Goal: Task Accomplishment & Management: Manage account settings

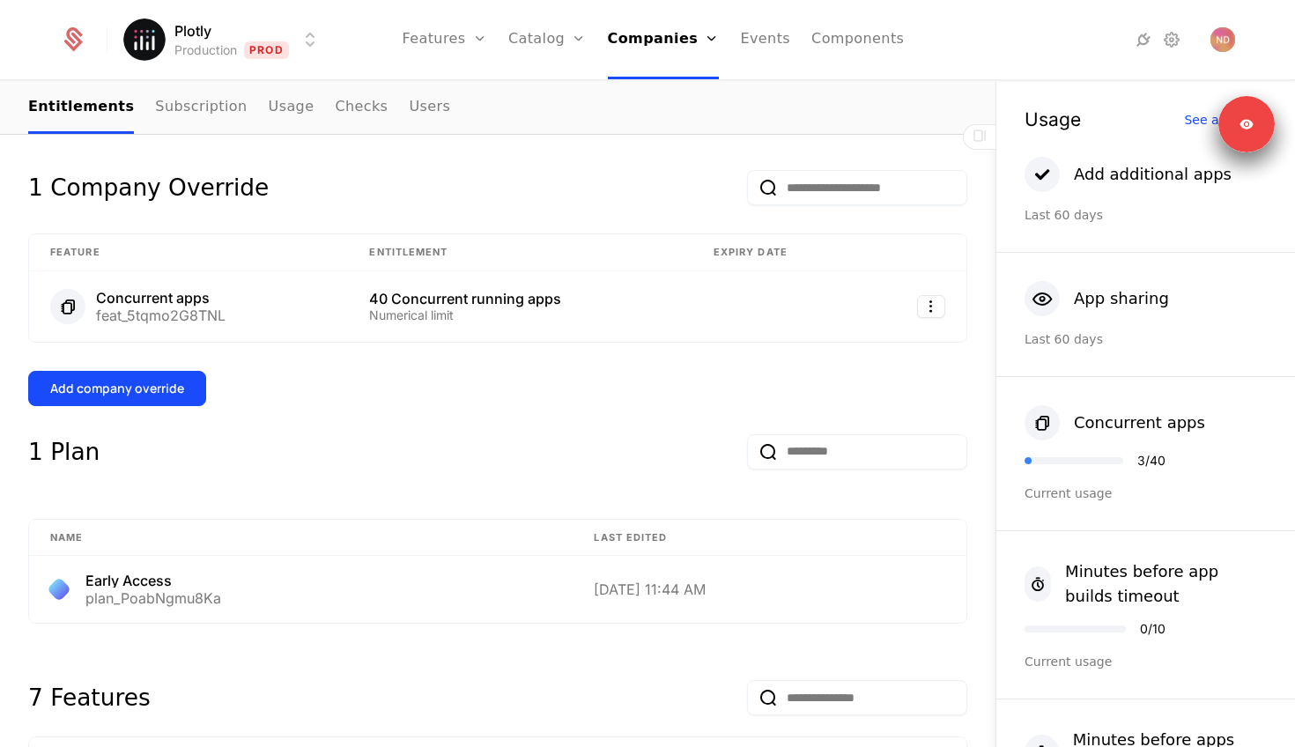
scroll to position [346, 0]
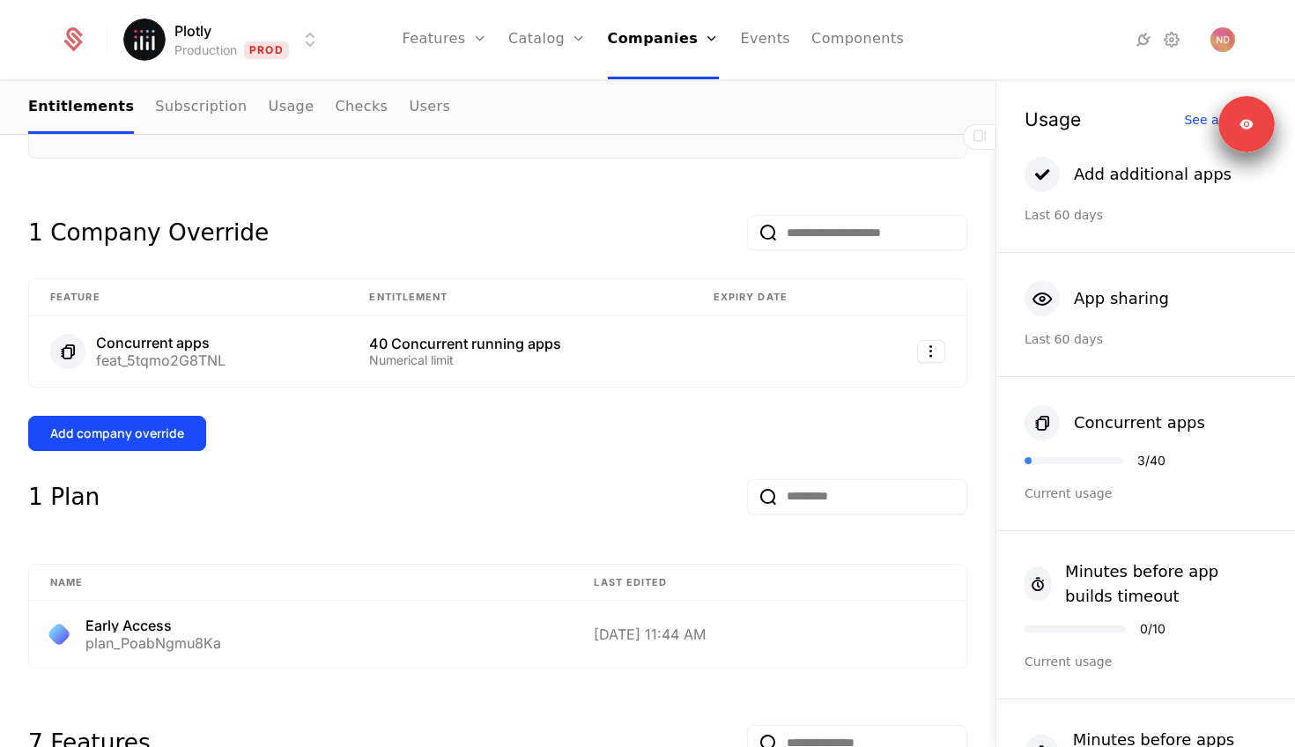
click at [1011, 483] on div "Concurrent apps 3 / 40 Current usage" at bounding box center [1145, 454] width 299 height 154
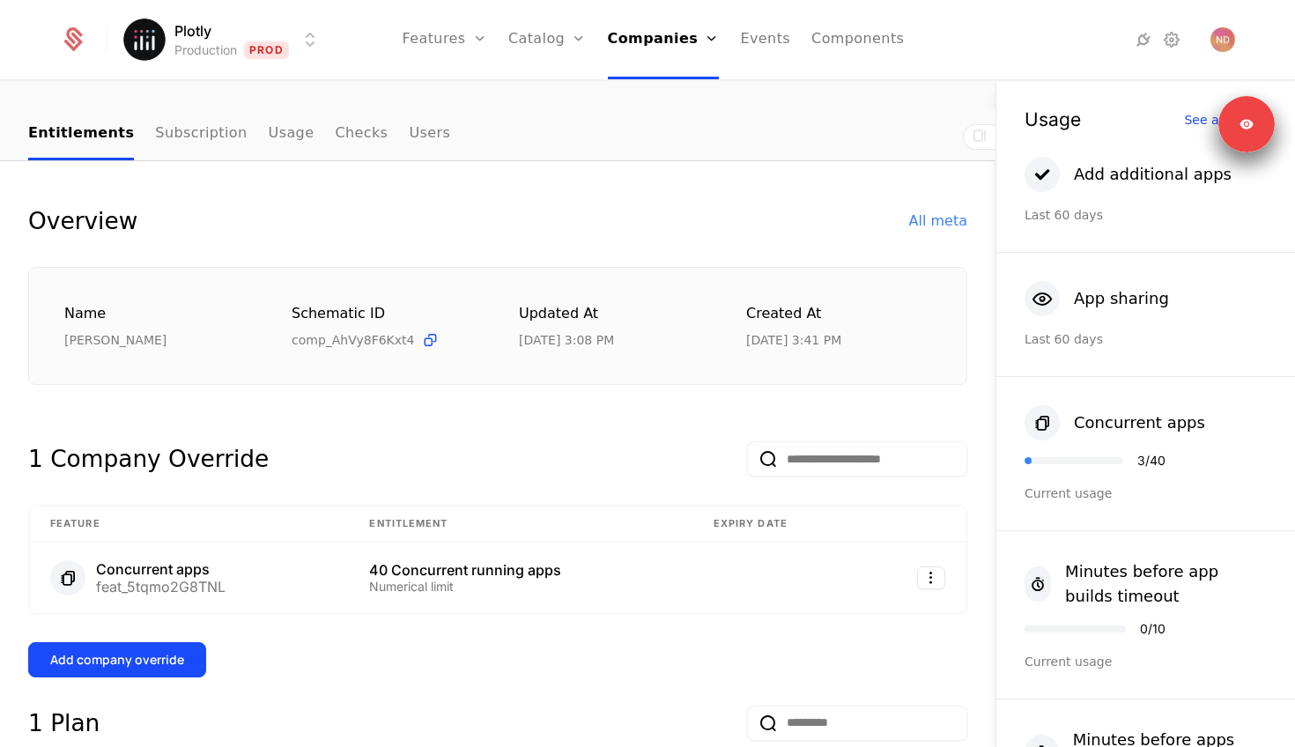
scroll to position [81, 0]
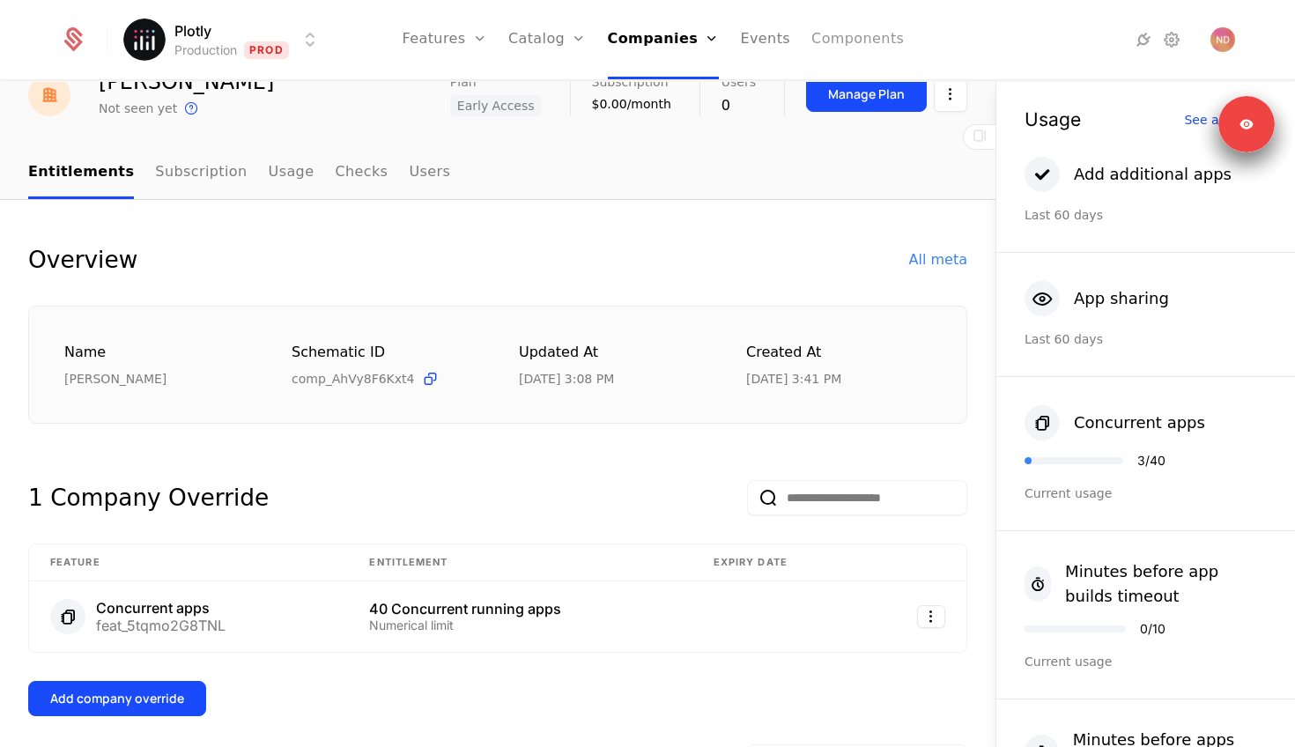
click at [836, 44] on link "Components" at bounding box center [857, 39] width 92 height 79
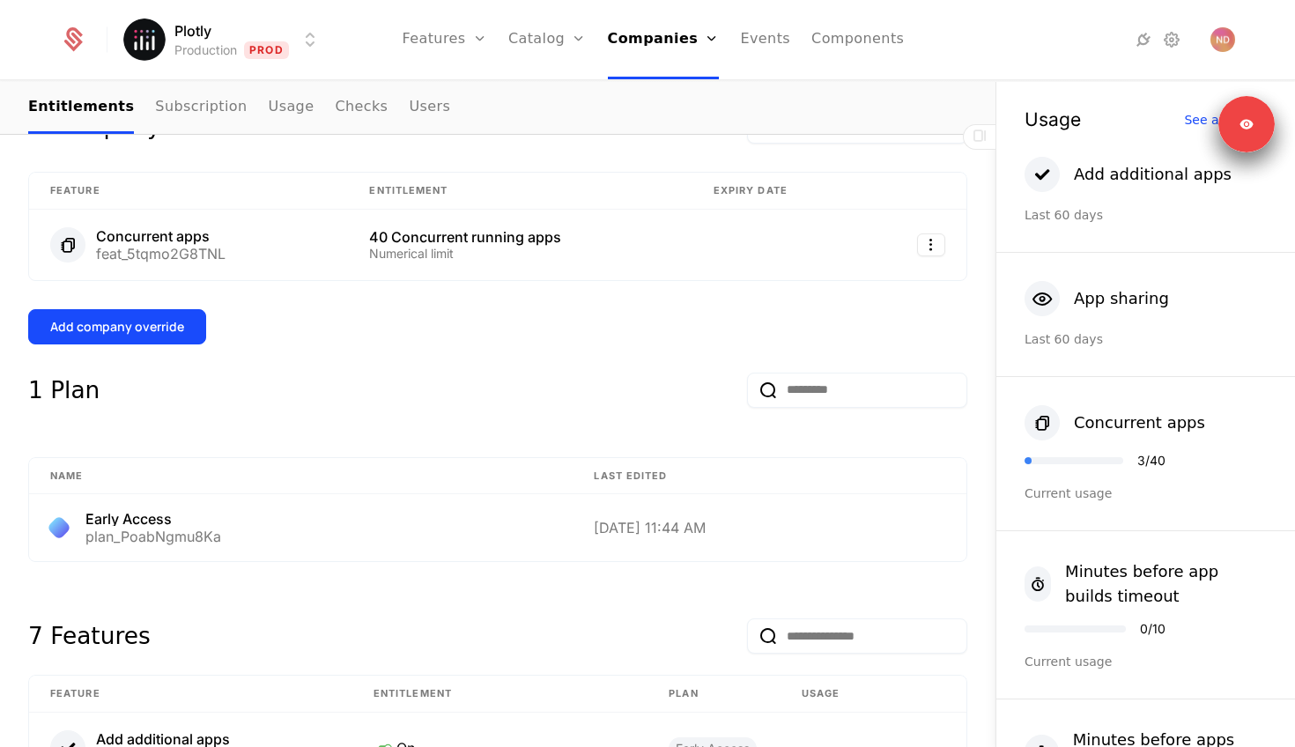
scroll to position [329, 0]
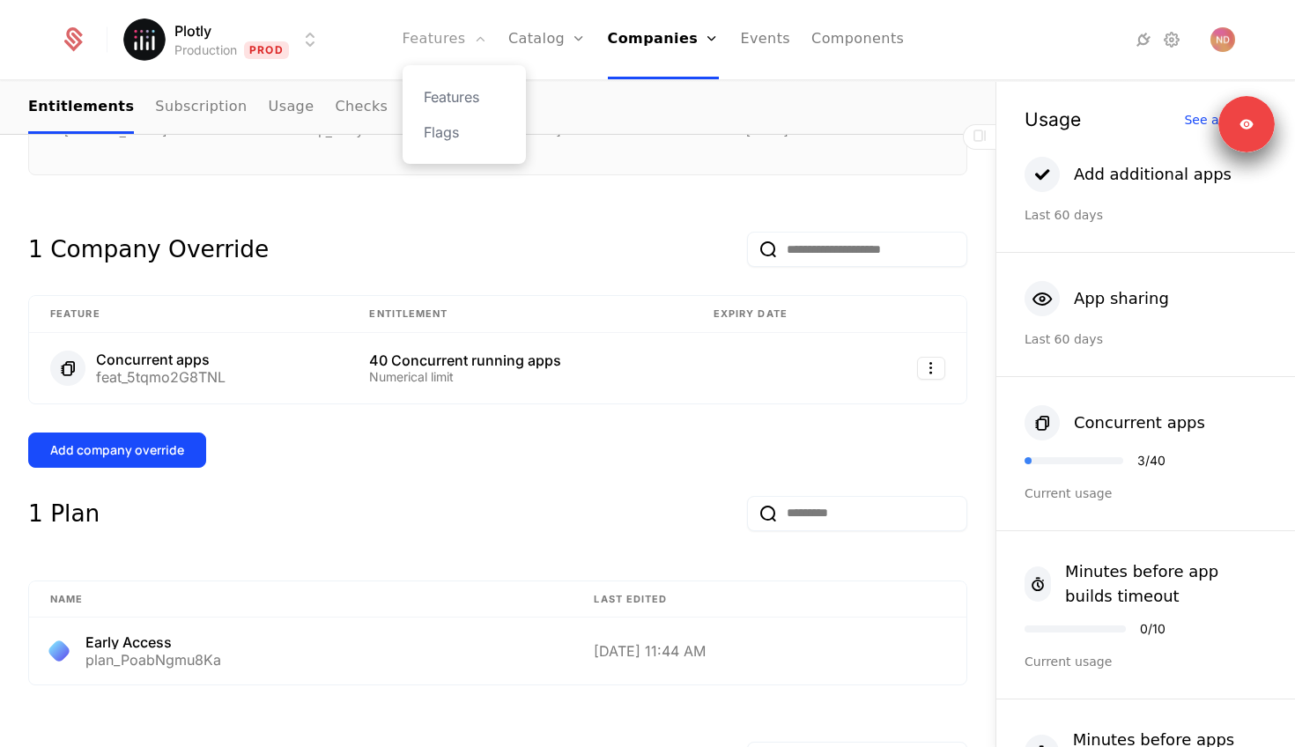
click at [448, 41] on link "Features" at bounding box center [444, 39] width 85 height 79
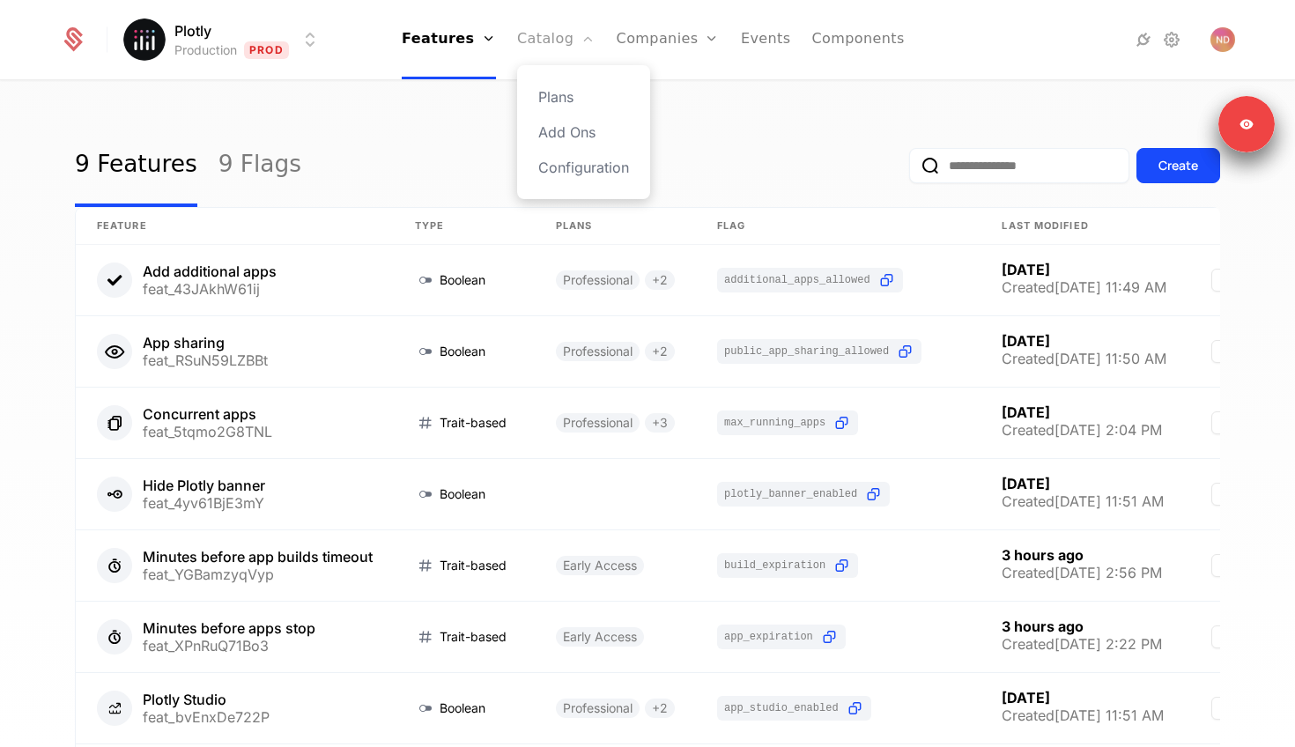
click at [566, 35] on link "Catalog" at bounding box center [556, 39] width 78 height 79
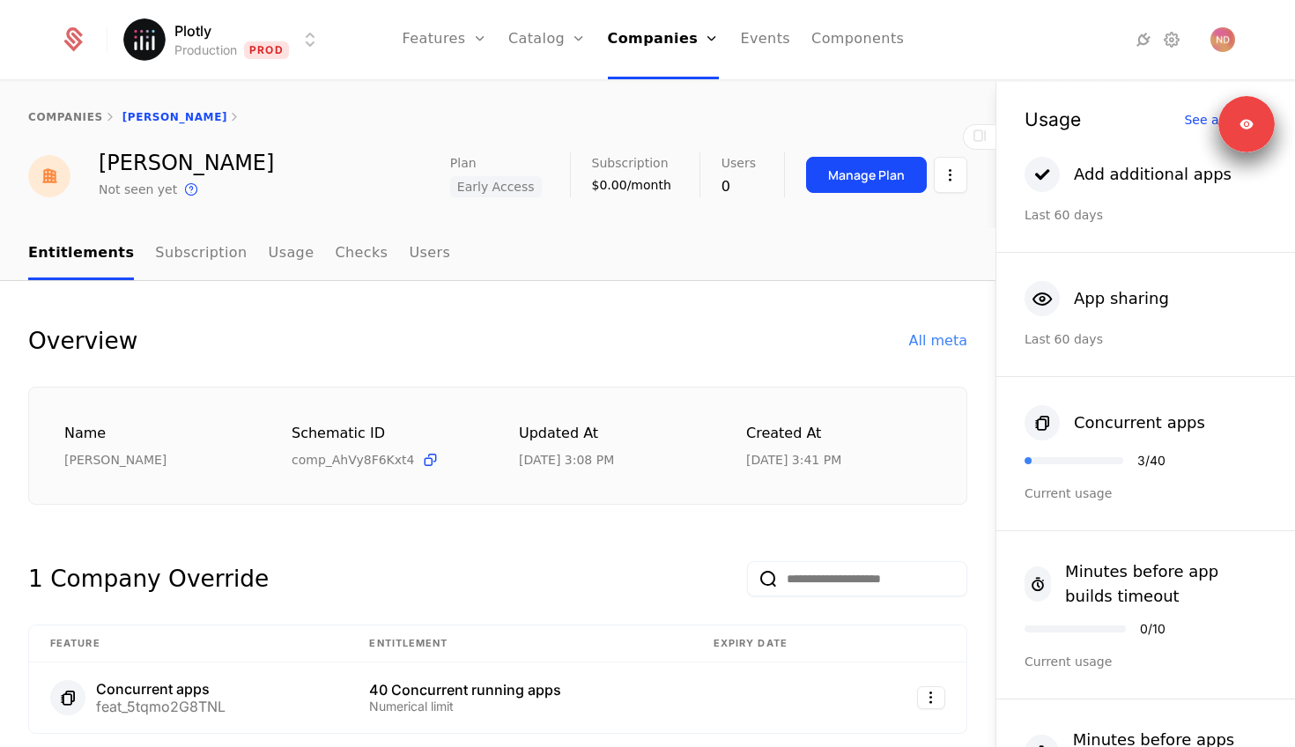
click at [499, 182] on span "Early Access" at bounding box center [496, 186] width 92 height 21
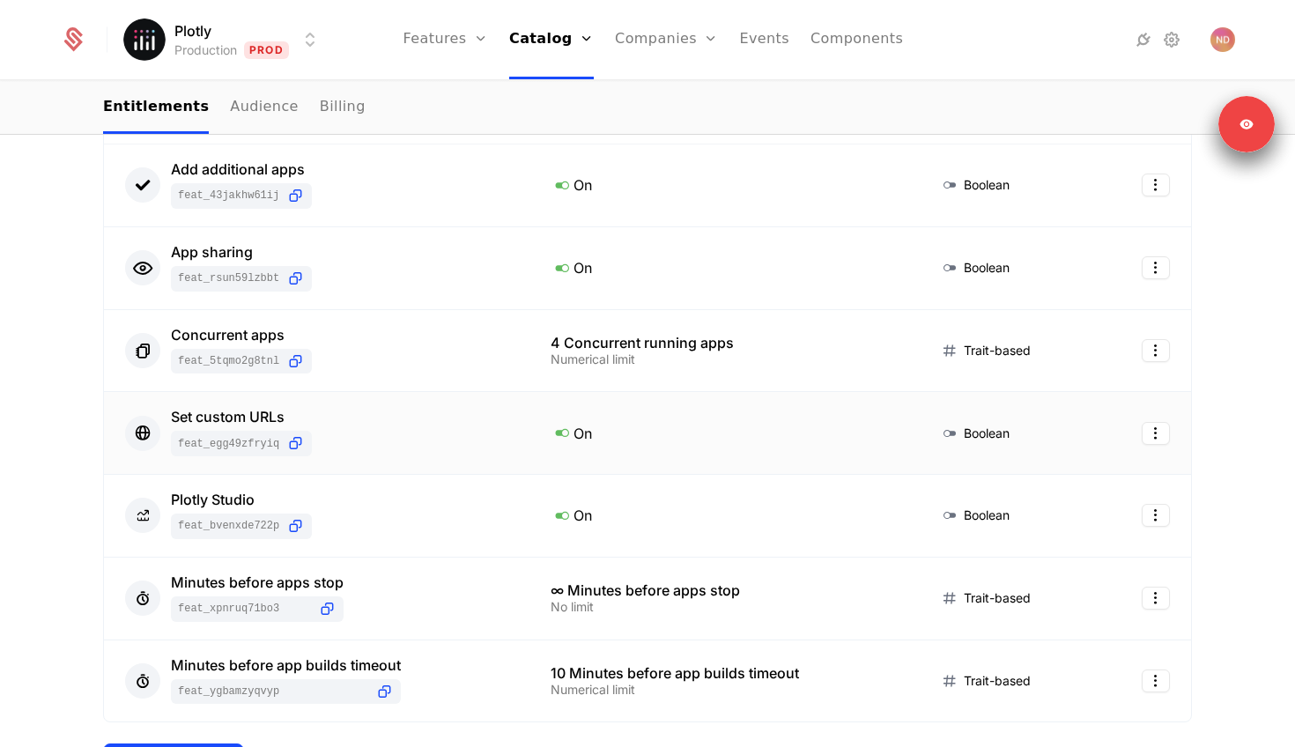
scroll to position [277, 0]
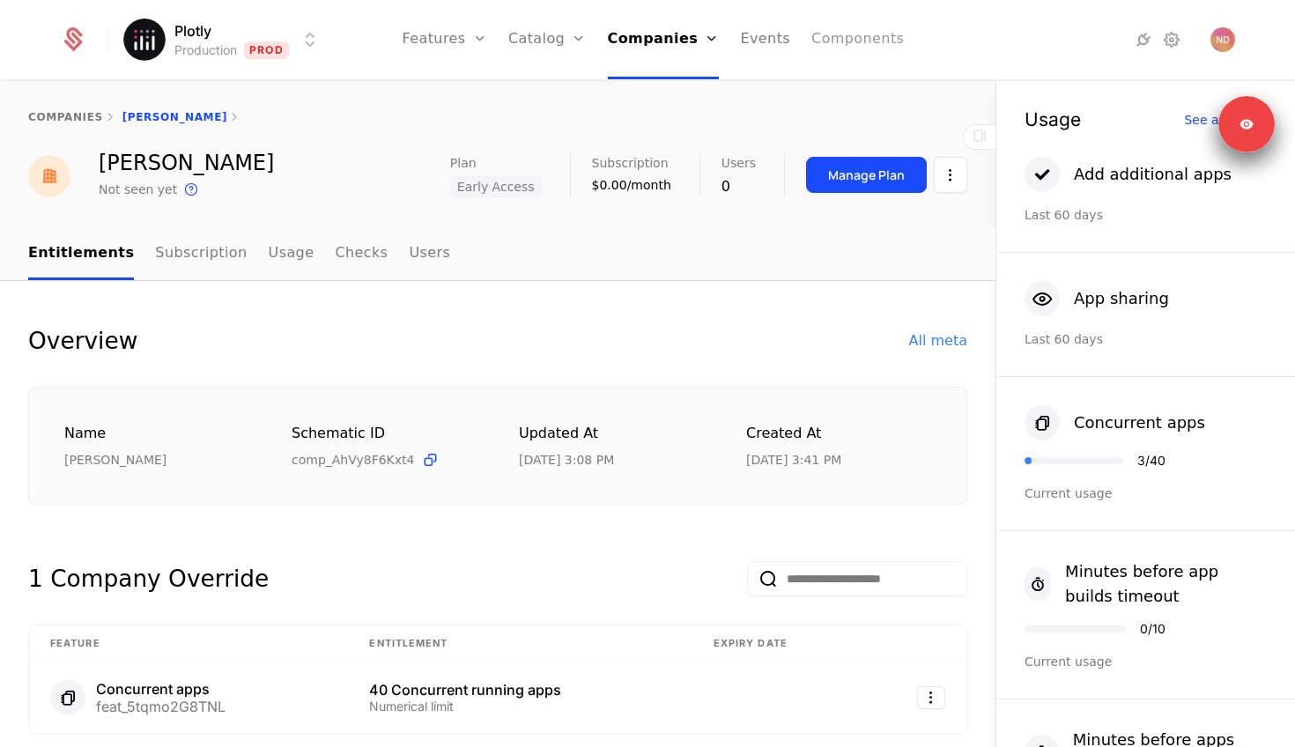
click at [827, 41] on link "Components" at bounding box center [857, 39] width 92 height 79
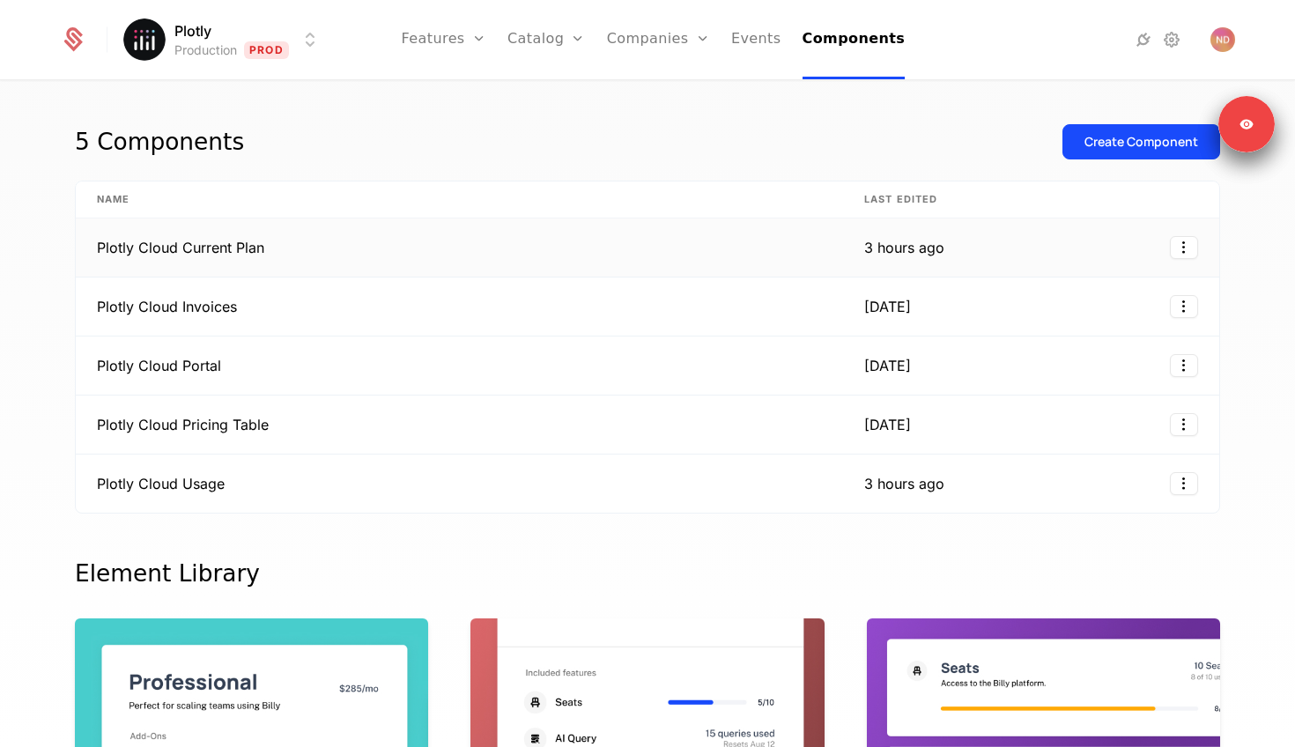
click at [250, 250] on td "Plotly Cloud Current Plan" at bounding box center [459, 247] width 767 height 59
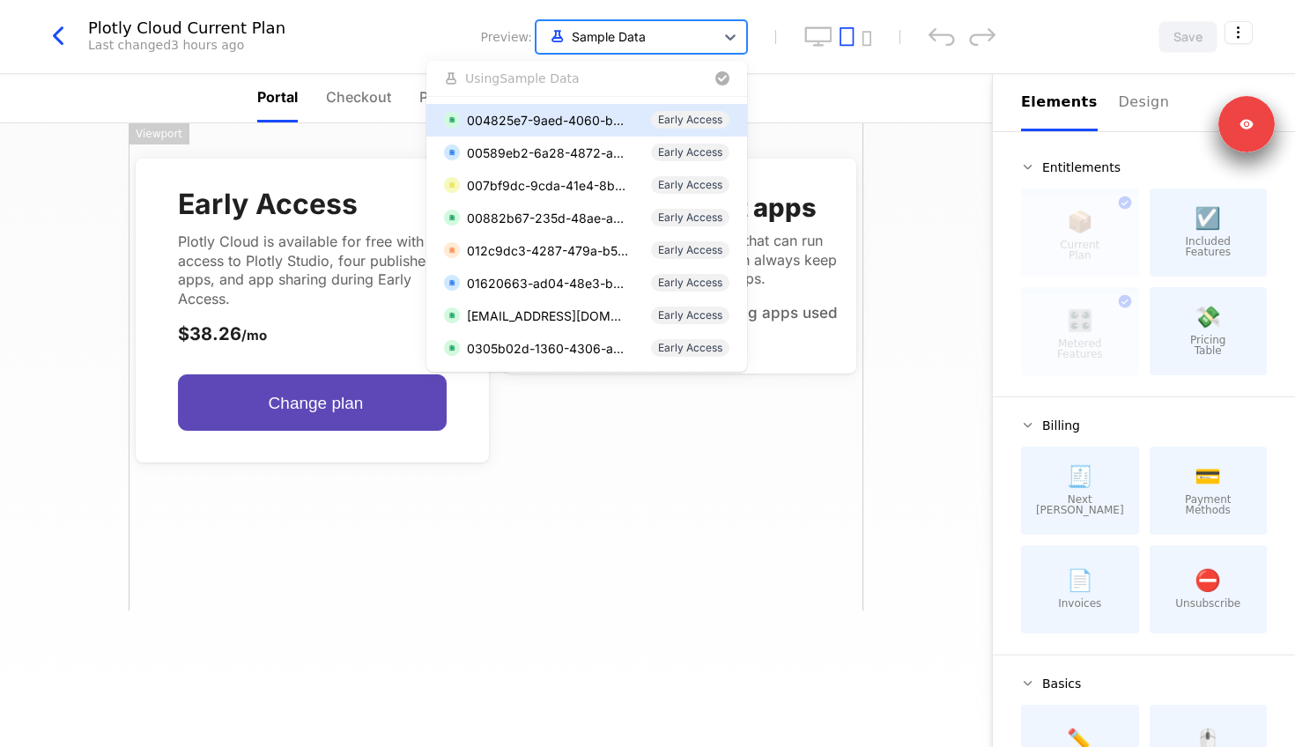
click at [617, 41] on div at bounding box center [625, 37] width 160 height 22
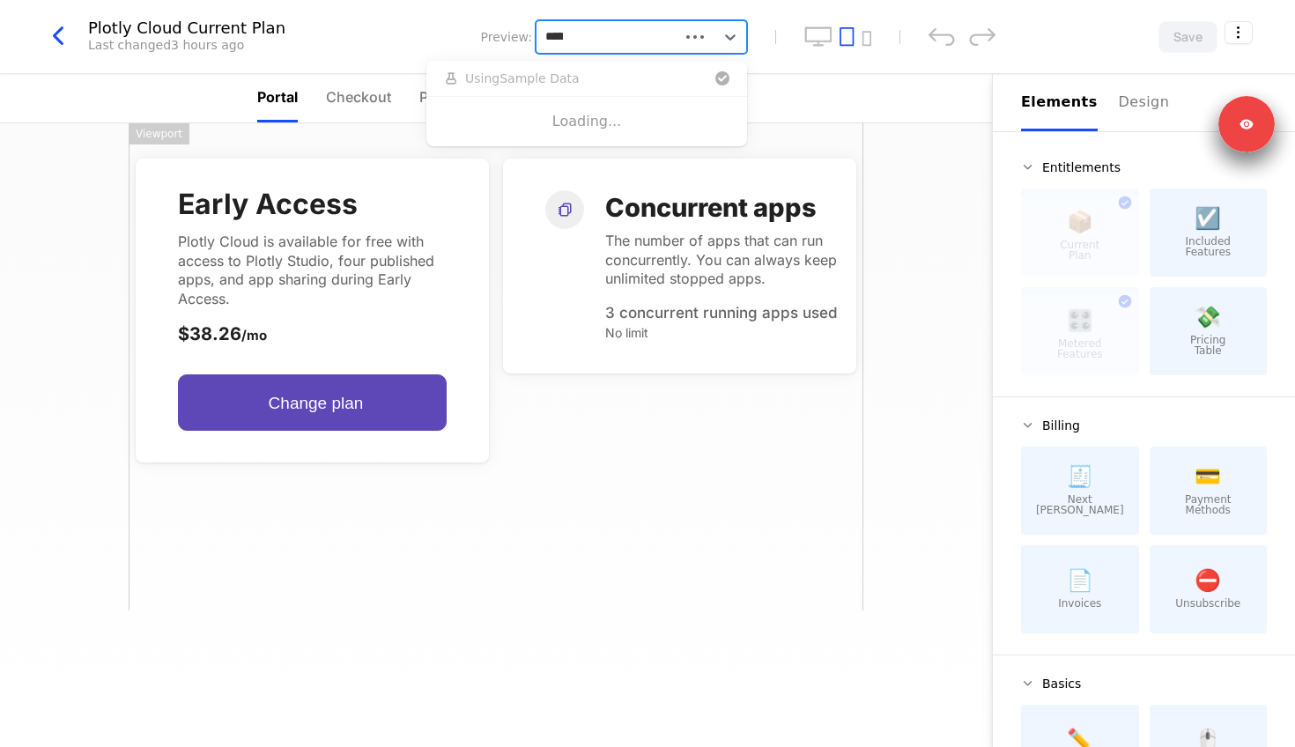
type input "******"
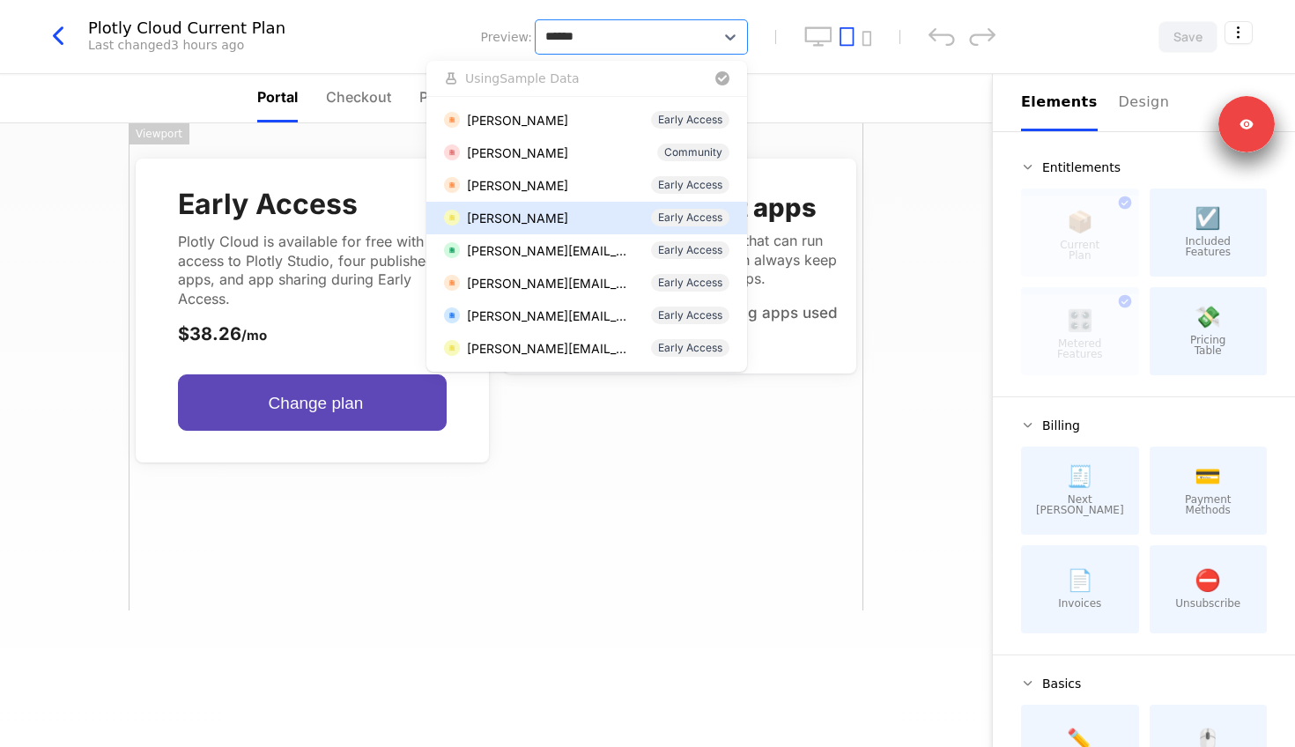
click at [540, 216] on div "Nathan Drezner" at bounding box center [517, 218] width 101 height 18
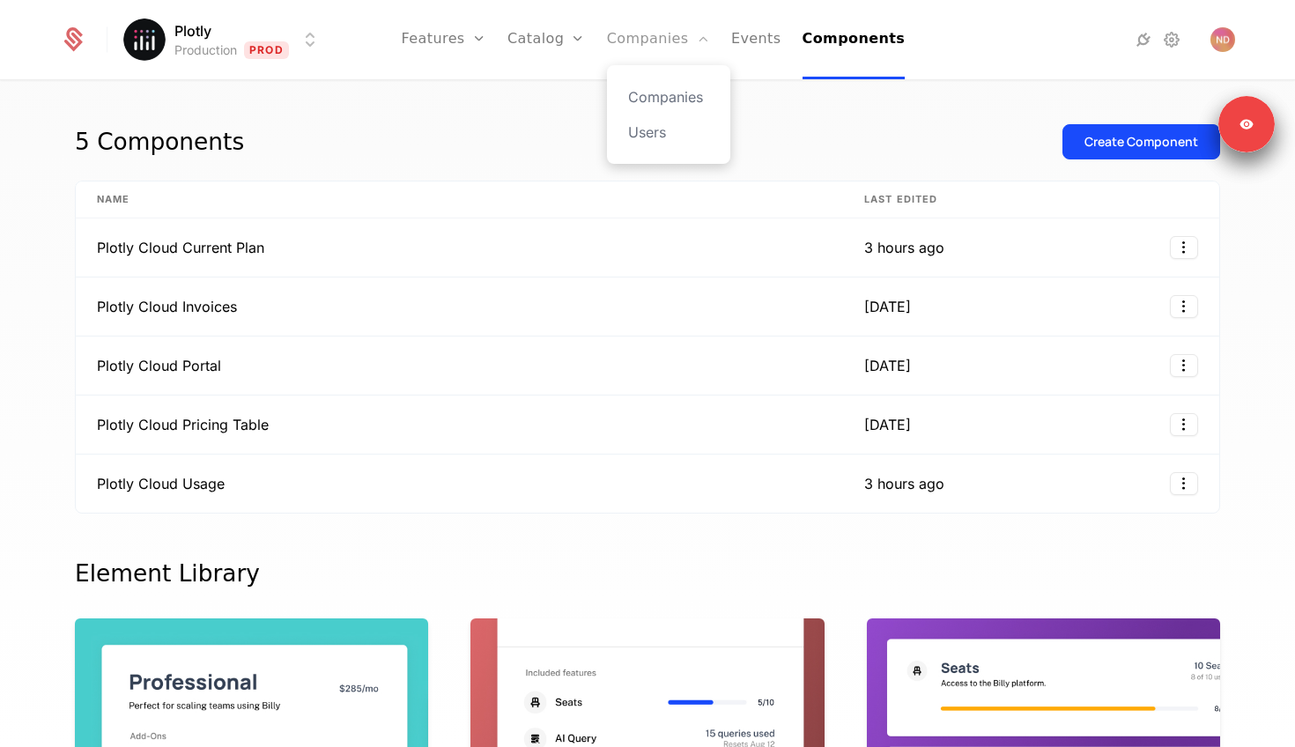
click at [635, 35] on link "Companies" at bounding box center [658, 39] width 103 height 79
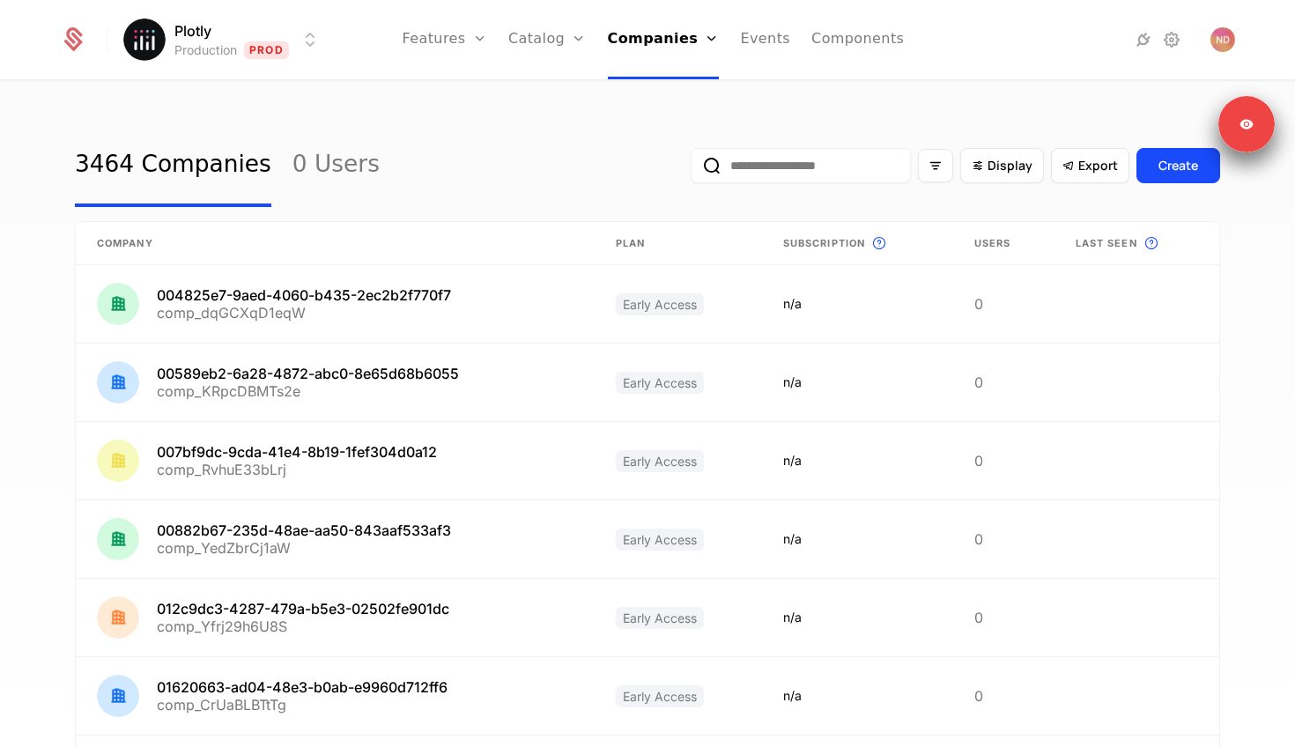
click at [909, 48] on nav "Features Features Flags Catalog Plans Add Ons Configuration Companies Companies…" at bounding box center [653, 39] width 637 height 79
click at [860, 38] on link "Components" at bounding box center [857, 39] width 92 height 79
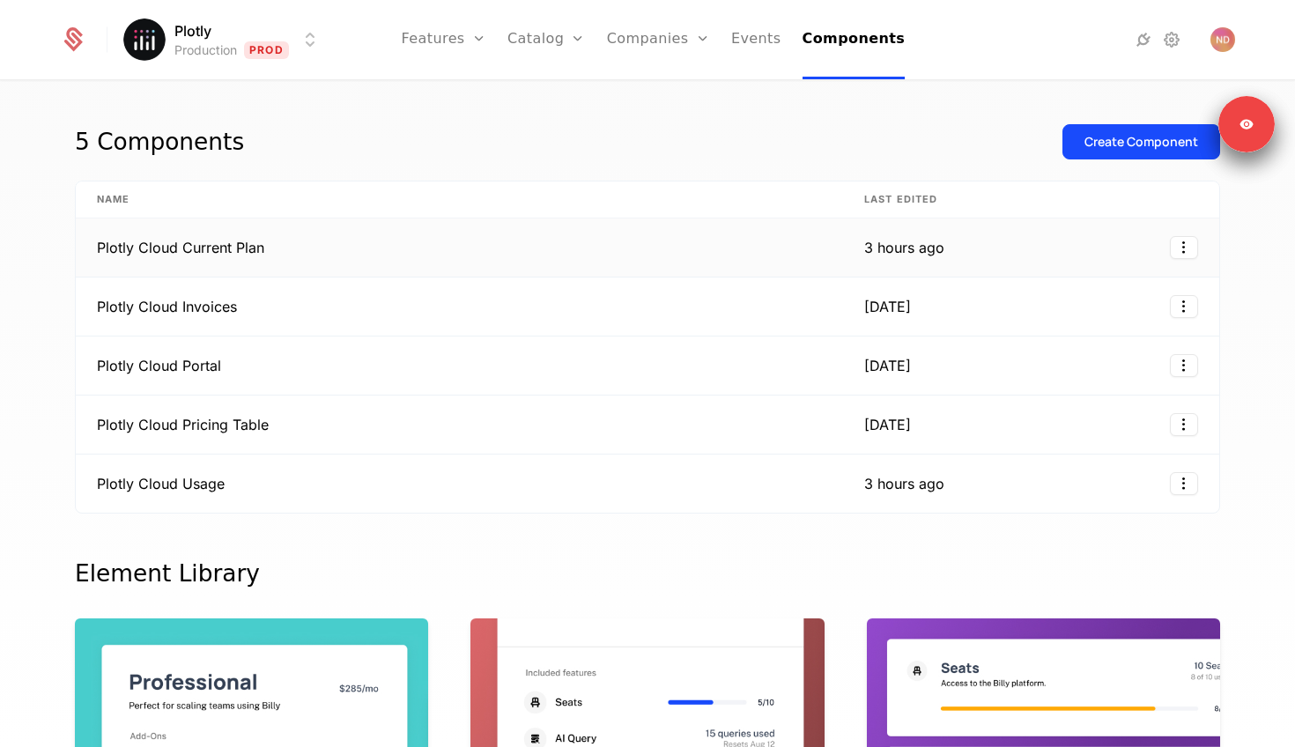
click at [397, 230] on td "Plotly Cloud Current Plan" at bounding box center [459, 247] width 767 height 59
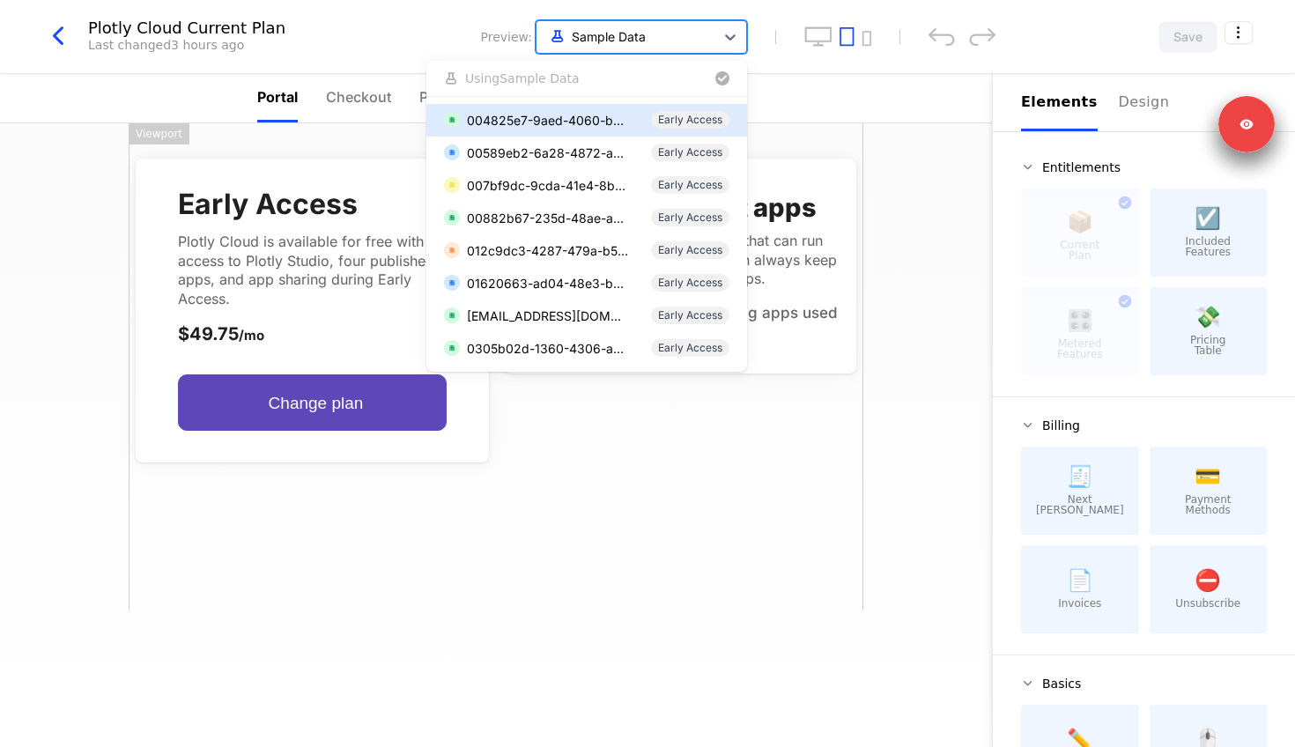
click at [593, 48] on div "Sample Data" at bounding box center [625, 36] width 160 height 23
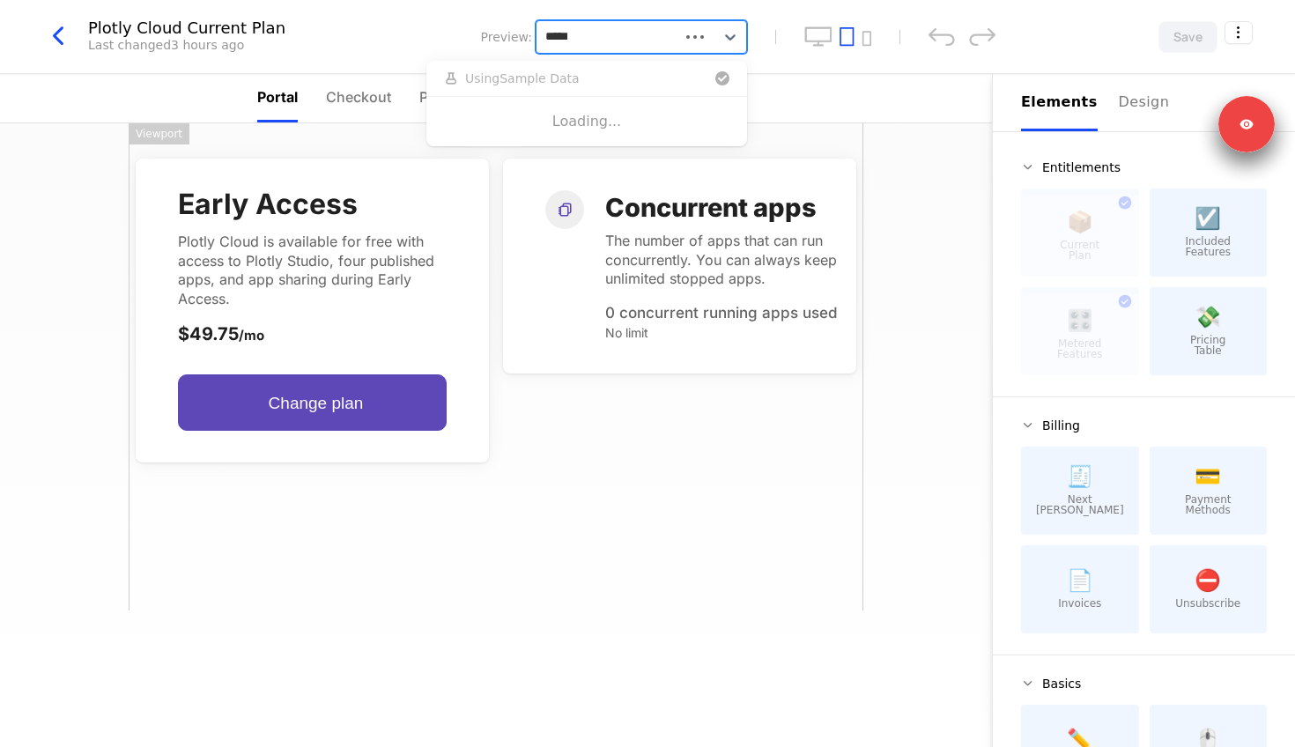
type input "******"
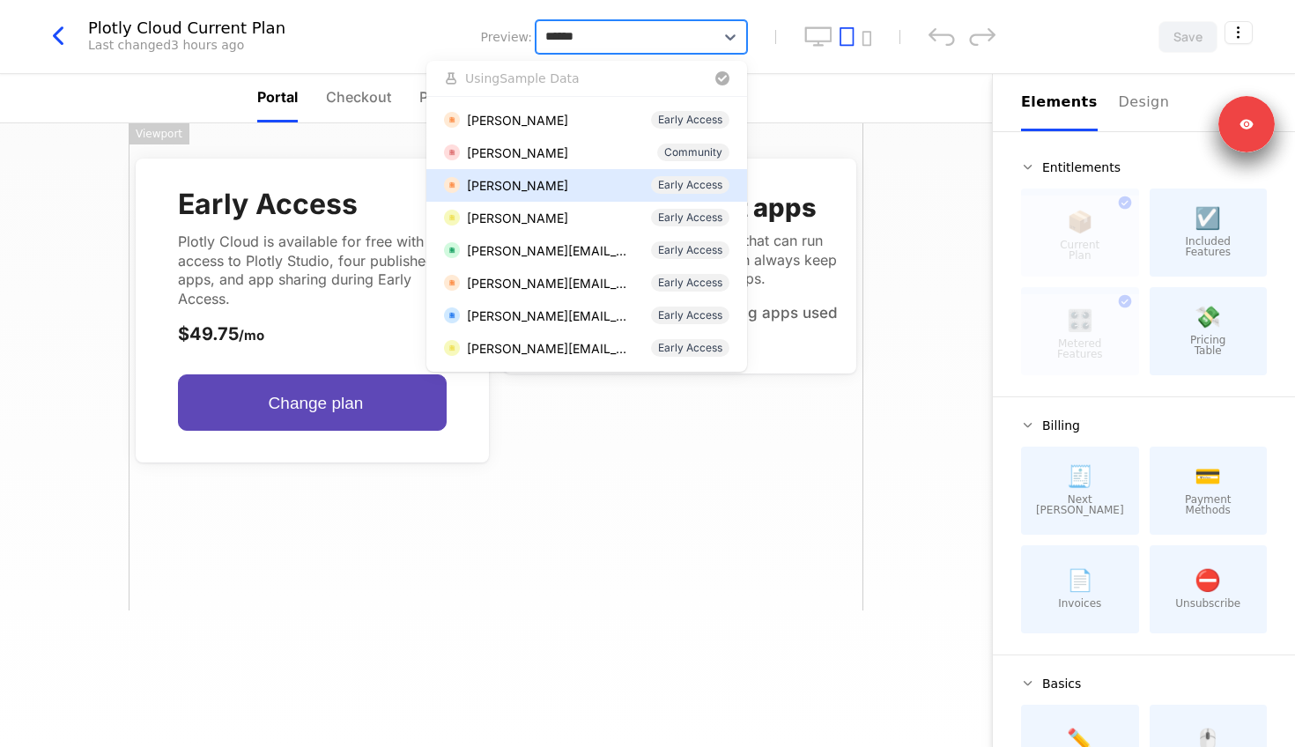
click at [557, 189] on div "Nathan Drezner" at bounding box center [517, 185] width 101 height 18
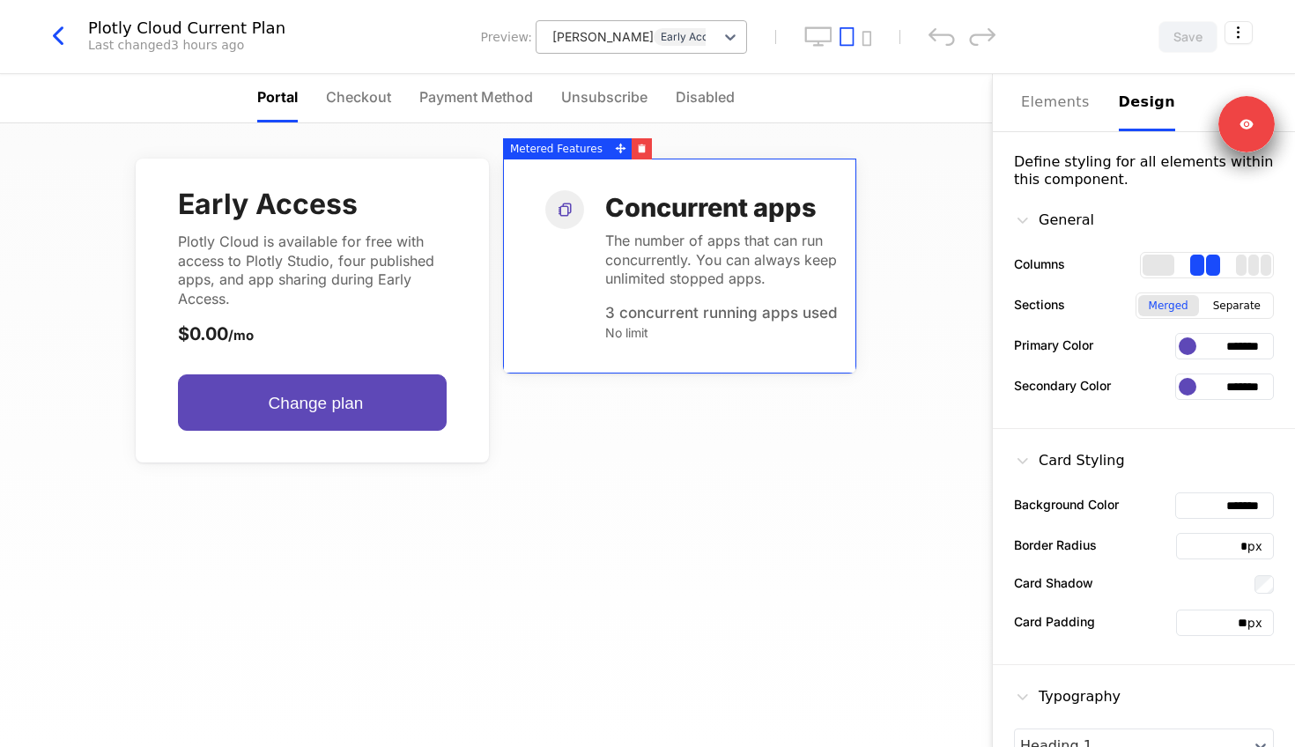
click at [1123, 104] on div "Design" at bounding box center [1147, 102] width 56 height 21
click at [1045, 106] on div "Elements" at bounding box center [1059, 102] width 77 height 21
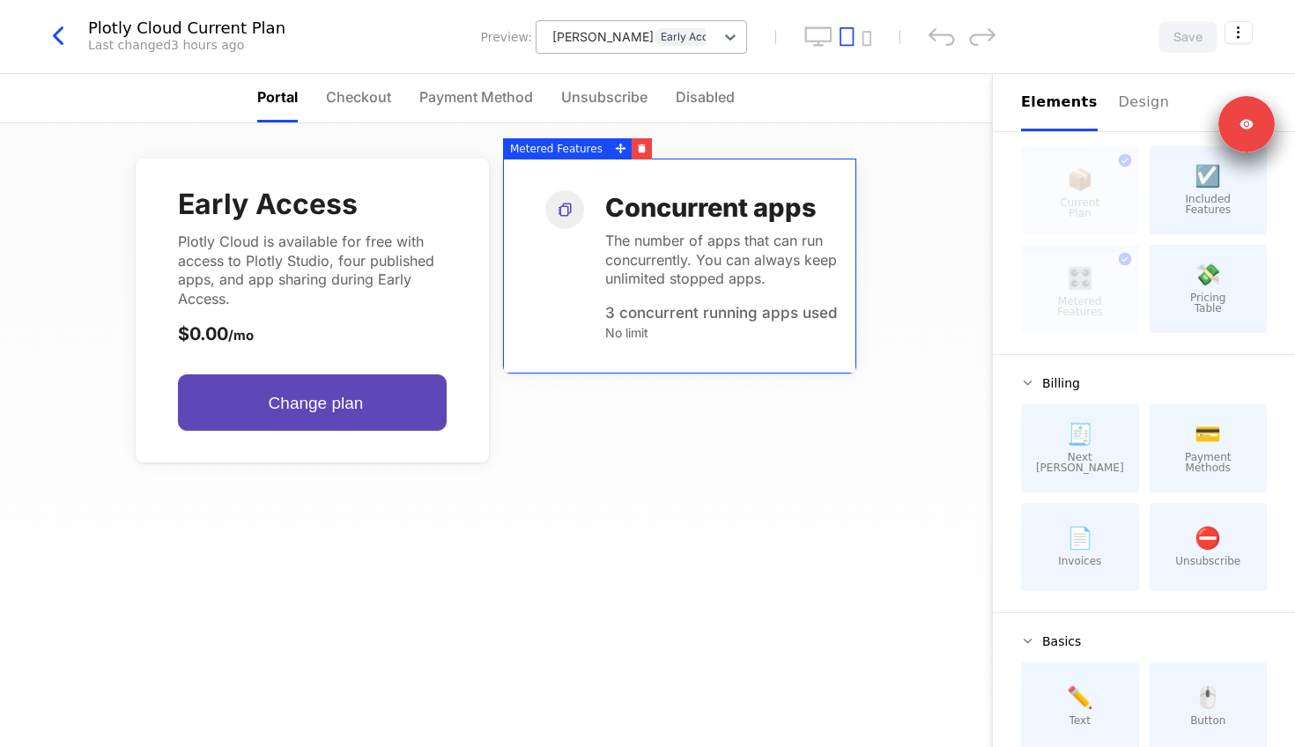
scroll to position [20, 0]
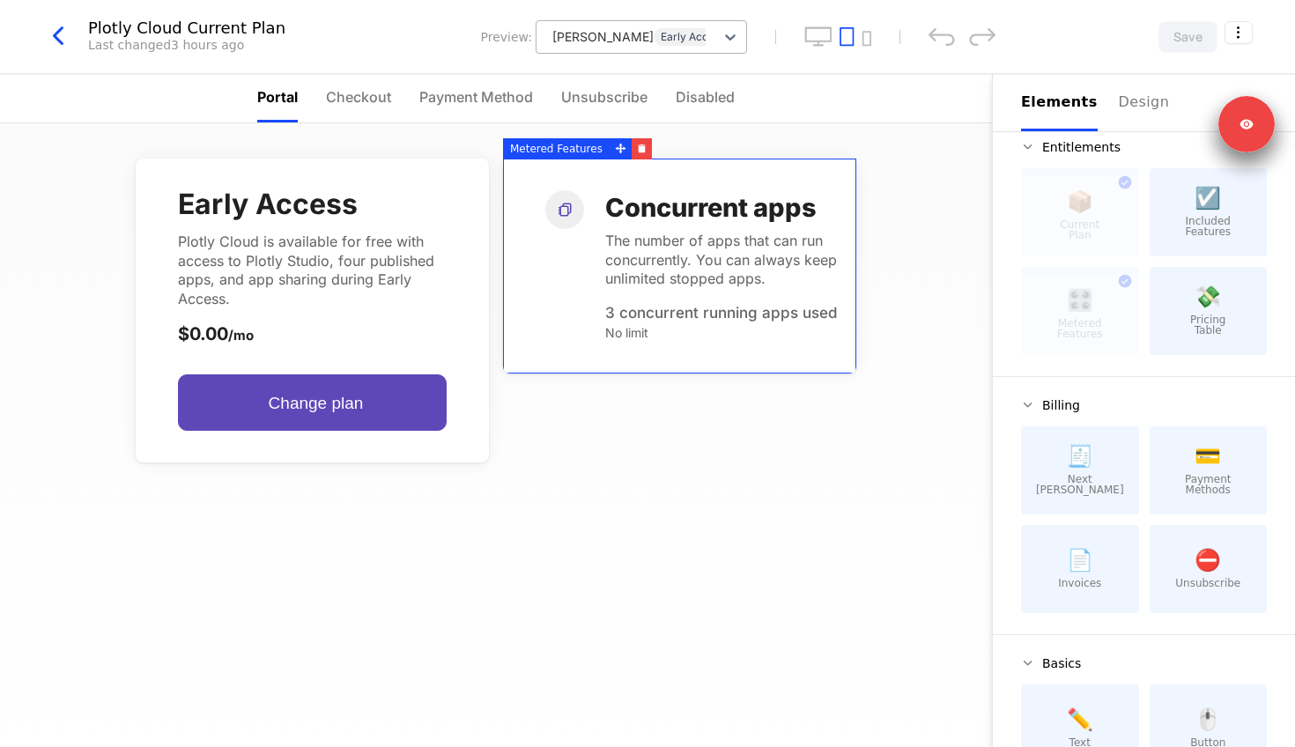
click at [688, 171] on div "Concurrent apps The number of apps that can run concurrently. You can always ke…" at bounding box center [679, 266] width 353 height 215
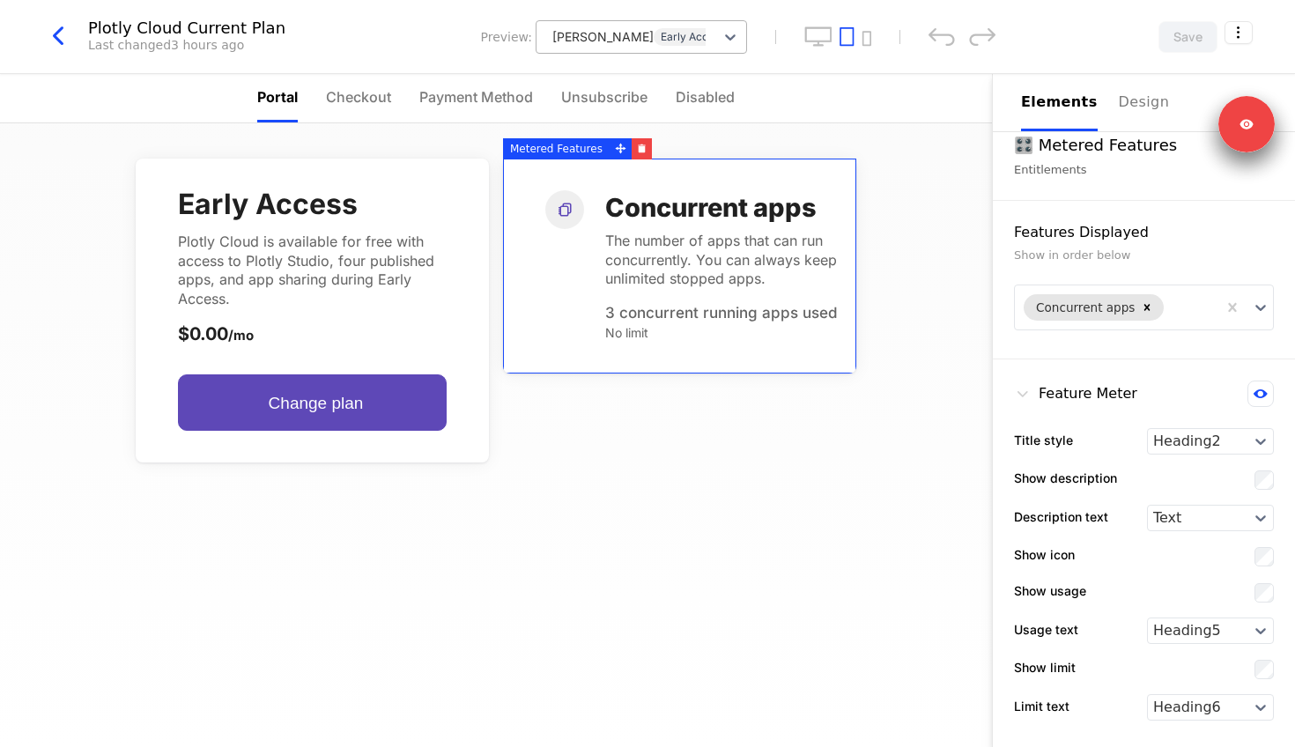
scroll to position [23, 0]
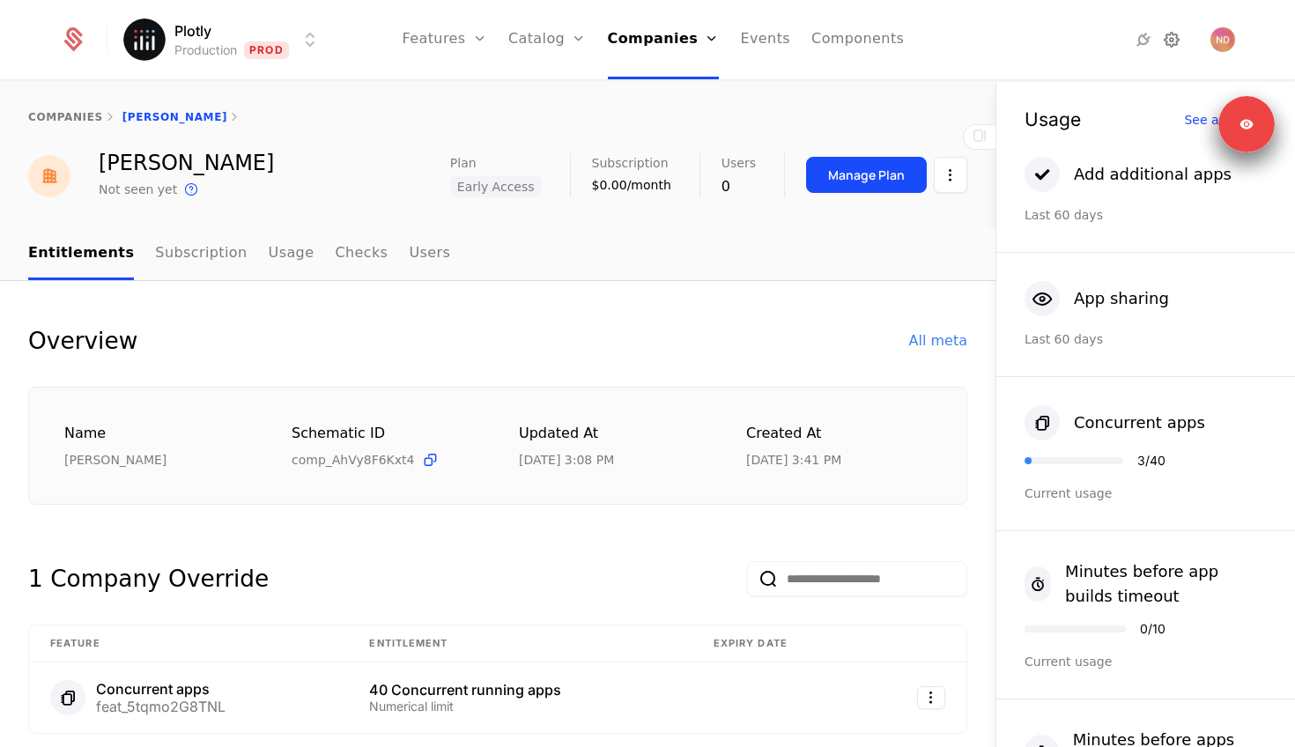
click at [1169, 42] on icon at bounding box center [1171, 39] width 21 height 21
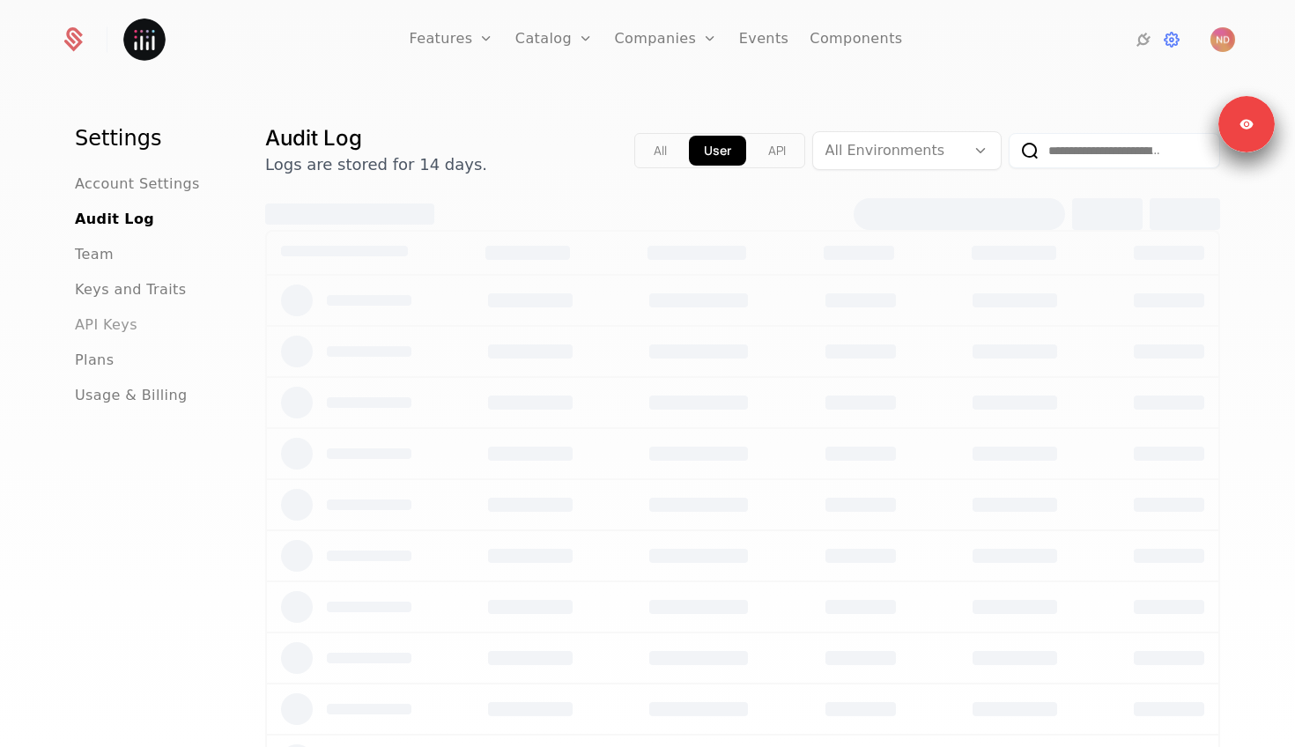
click at [124, 331] on span "API Keys" at bounding box center [106, 324] width 63 height 21
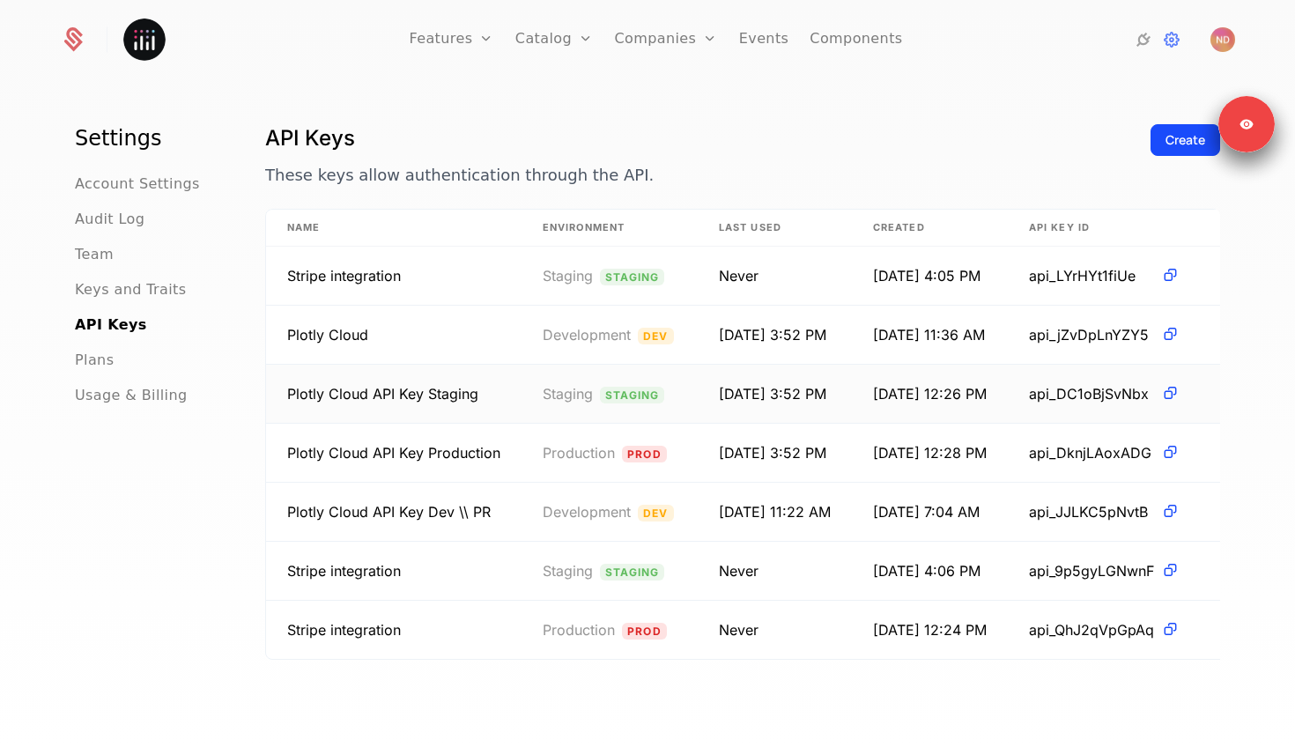
scroll to position [41, 0]
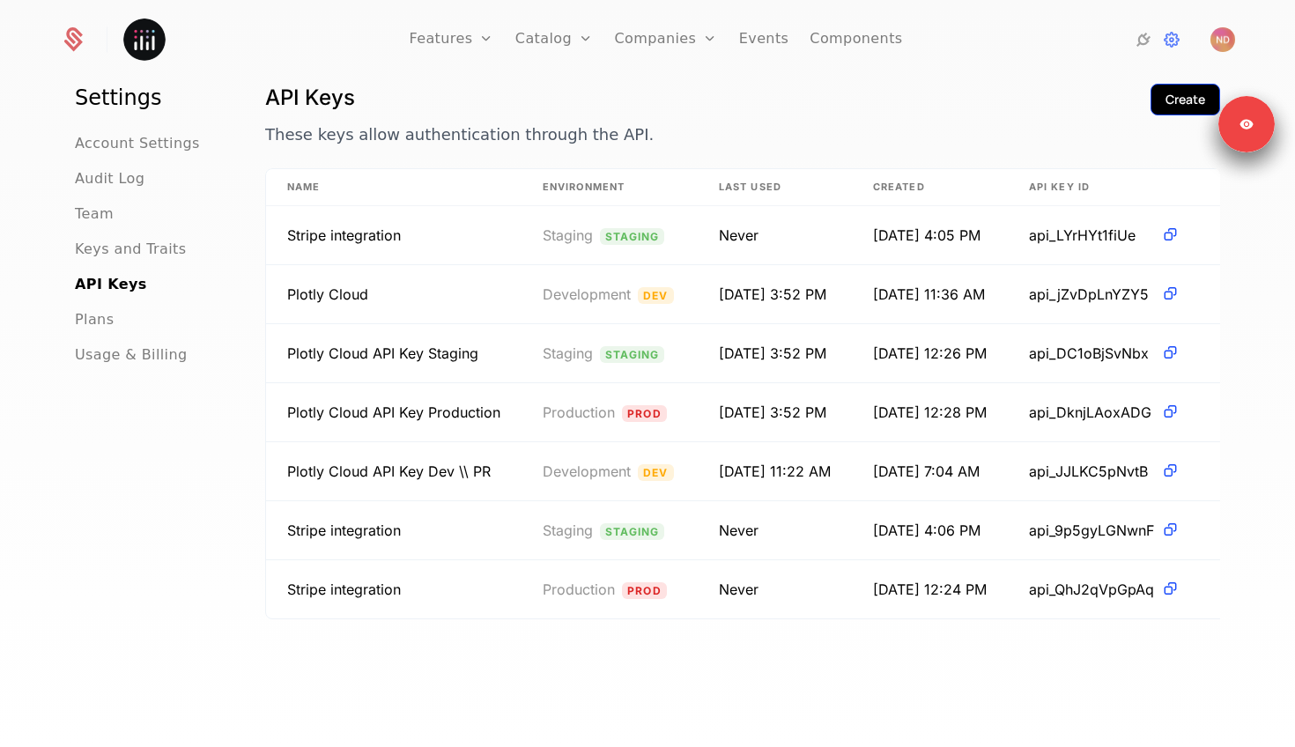
click at [1170, 105] on div "Create" at bounding box center [1185, 100] width 40 height 18
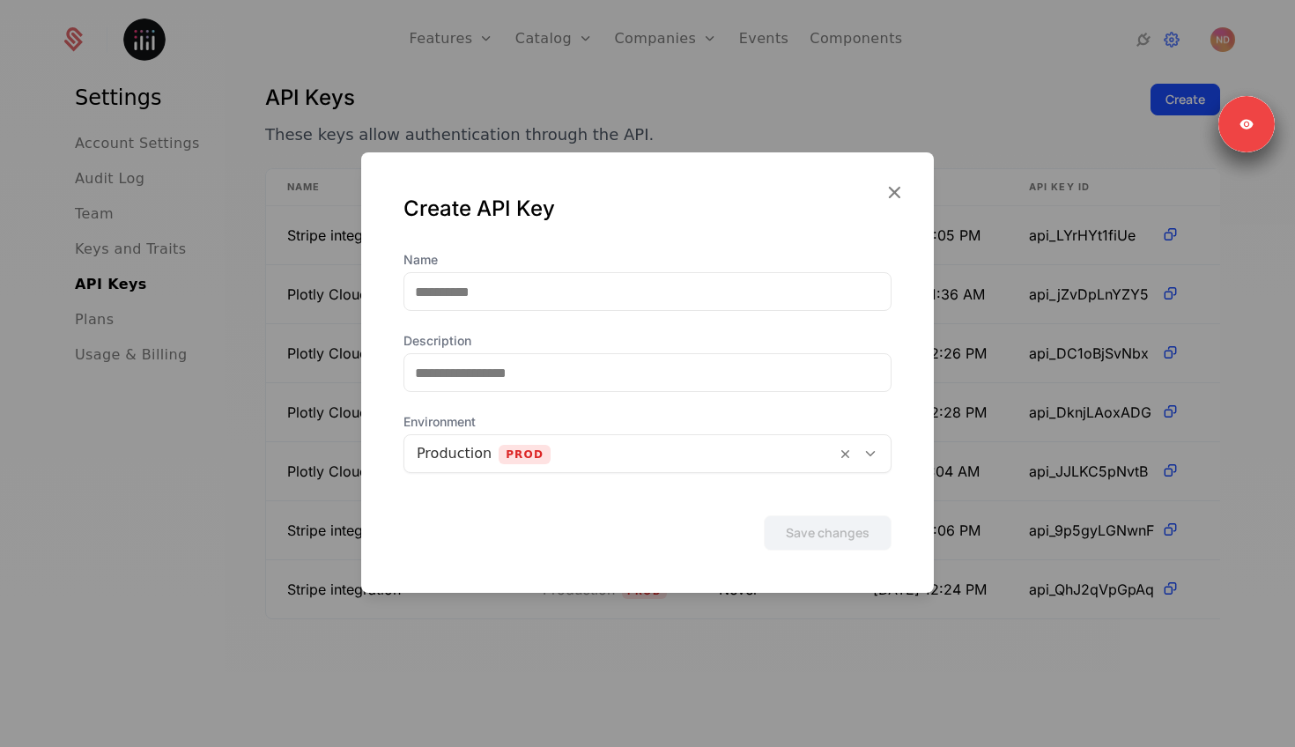
click at [536, 314] on div "Name Description Environment Production Prod" at bounding box center [647, 362] width 488 height 222
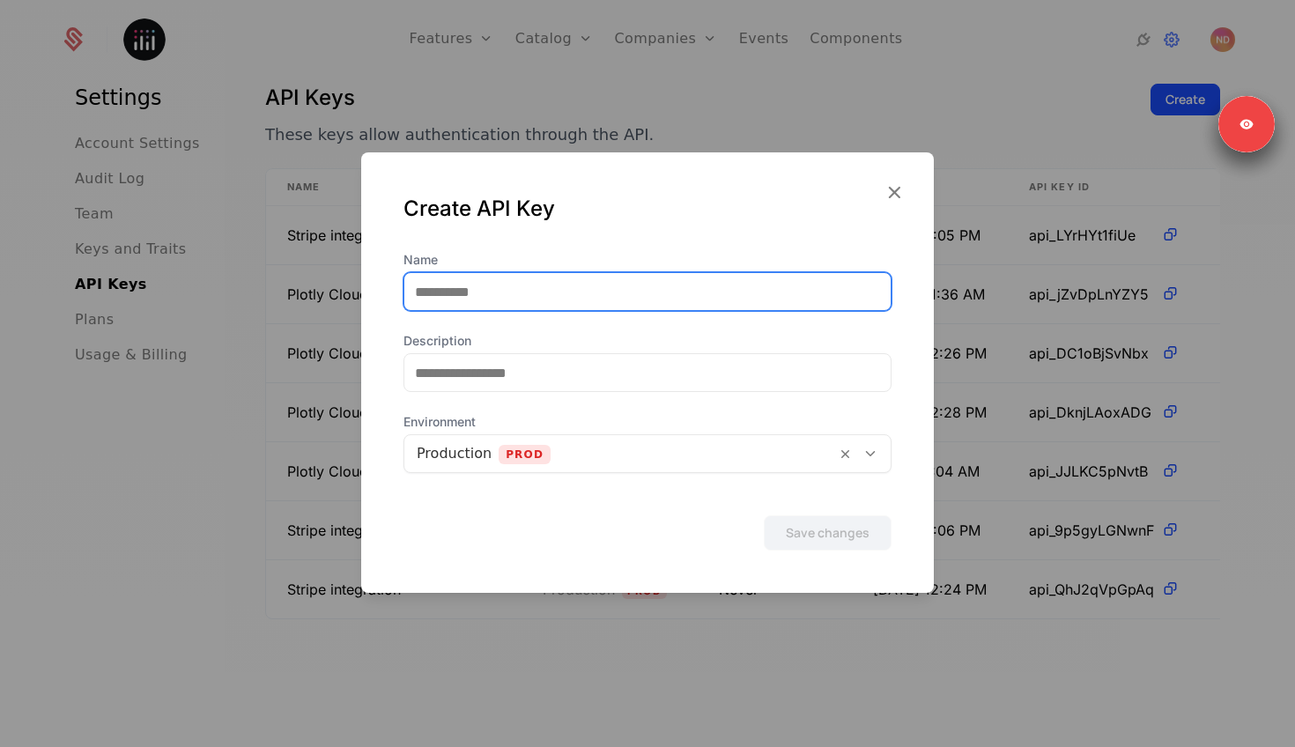
click at [537, 303] on input "Name" at bounding box center [647, 291] width 486 height 37
type input "**********"
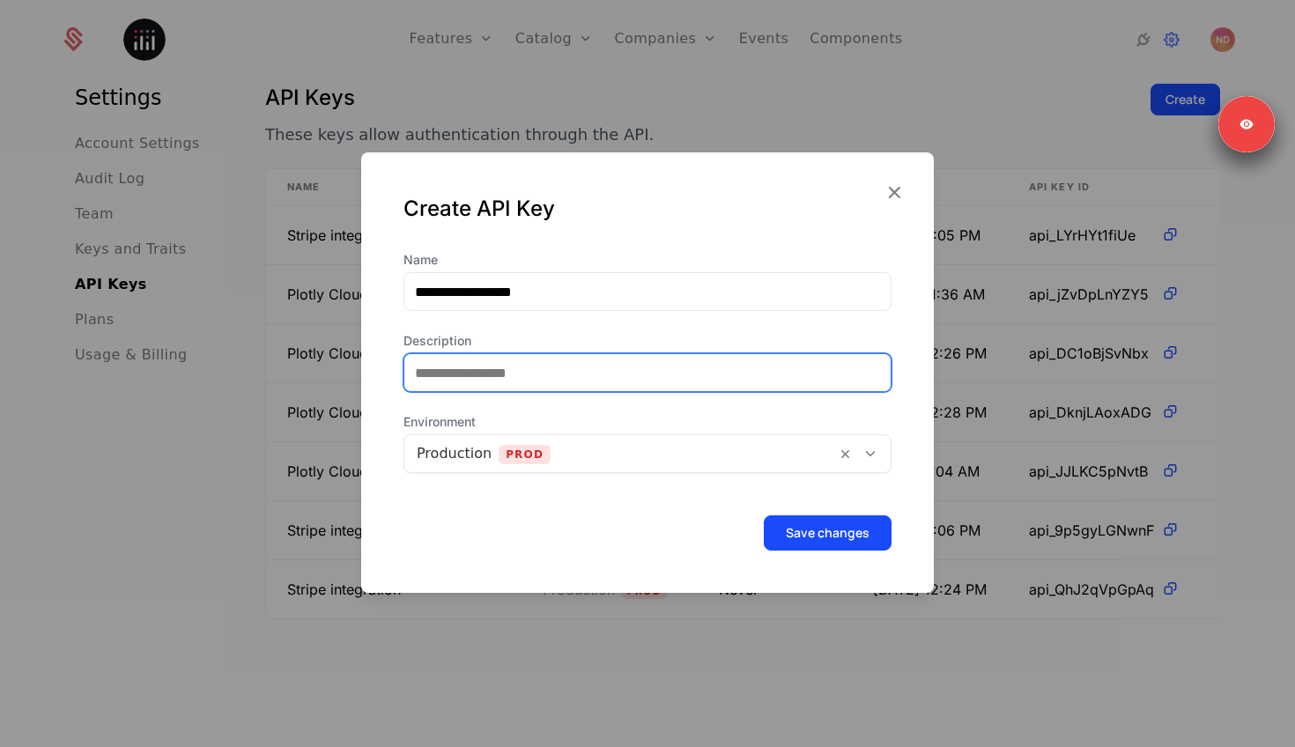
click at [498, 373] on input "Description" at bounding box center [647, 372] width 486 height 37
type input "**********"
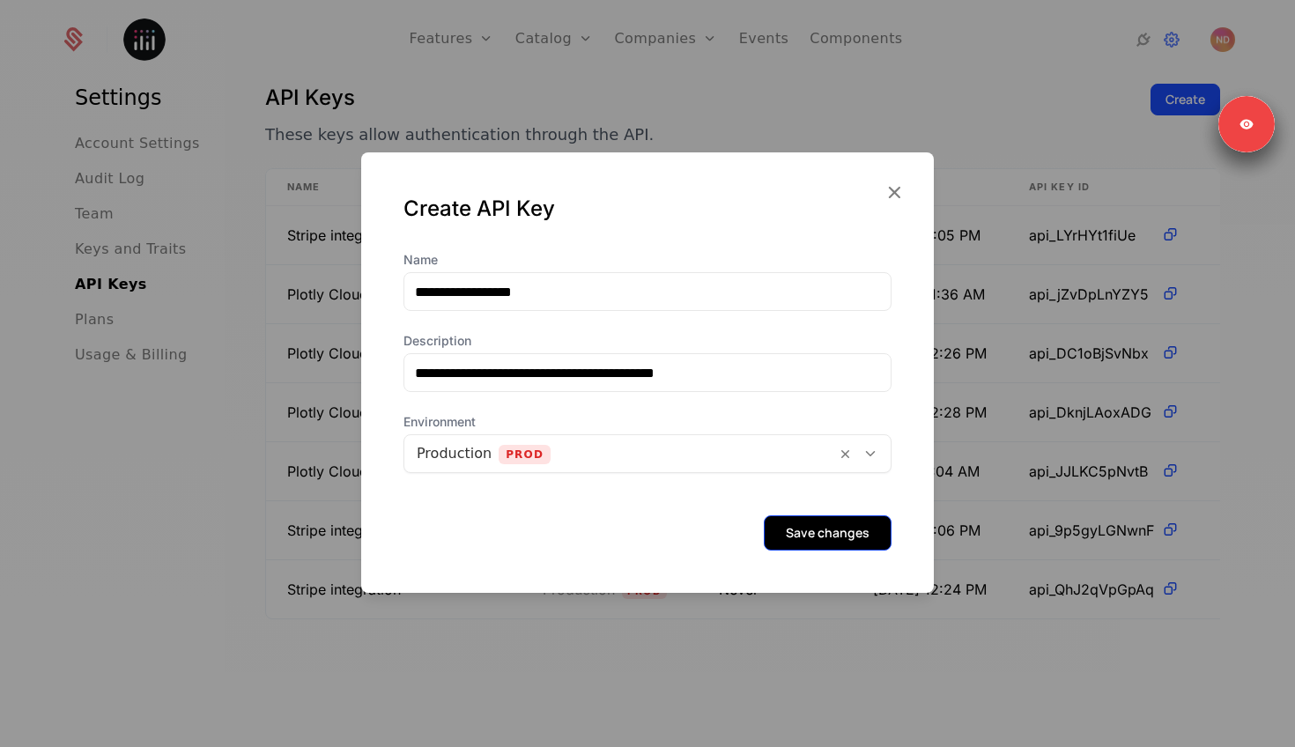
click at [806, 526] on button "Save changes" at bounding box center [828, 532] width 128 height 35
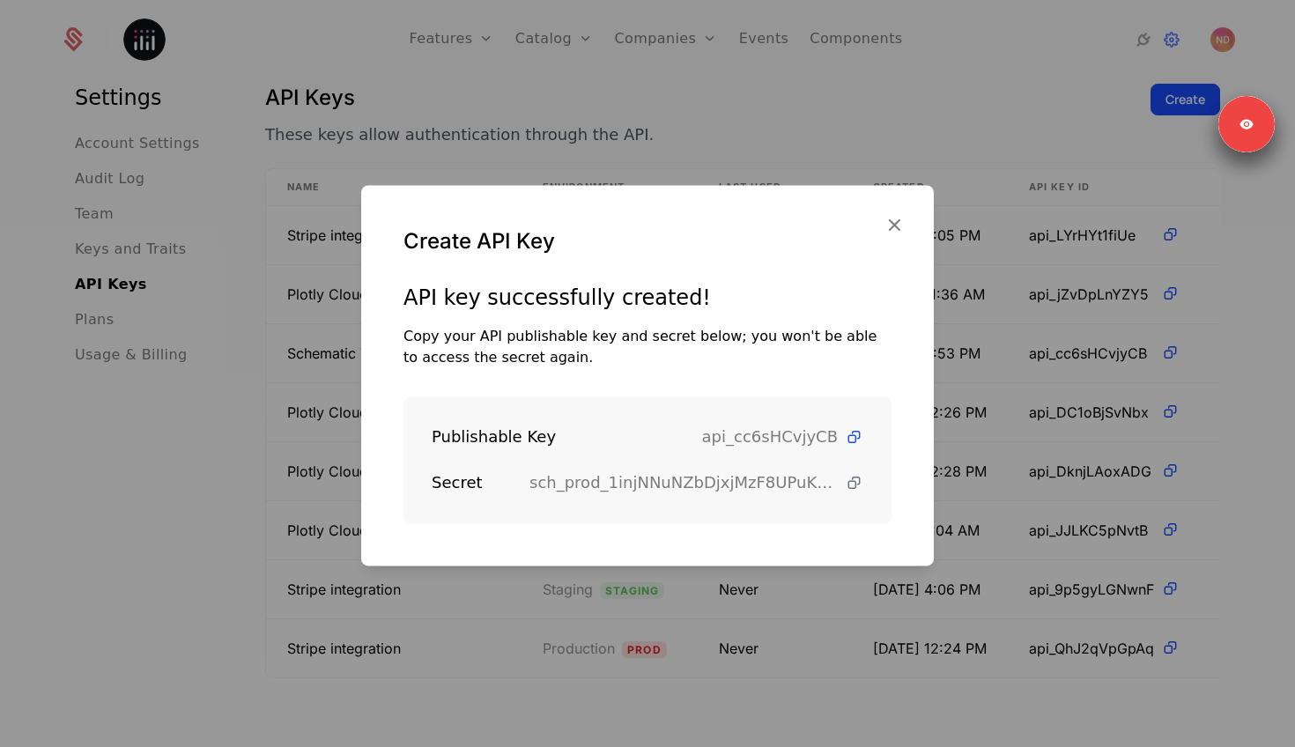
click at [854, 488] on icon at bounding box center [854, 483] width 18 height 18
click at [854, 441] on icon at bounding box center [854, 437] width 18 height 18
click at [469, 113] on div at bounding box center [647, 373] width 1295 height 747
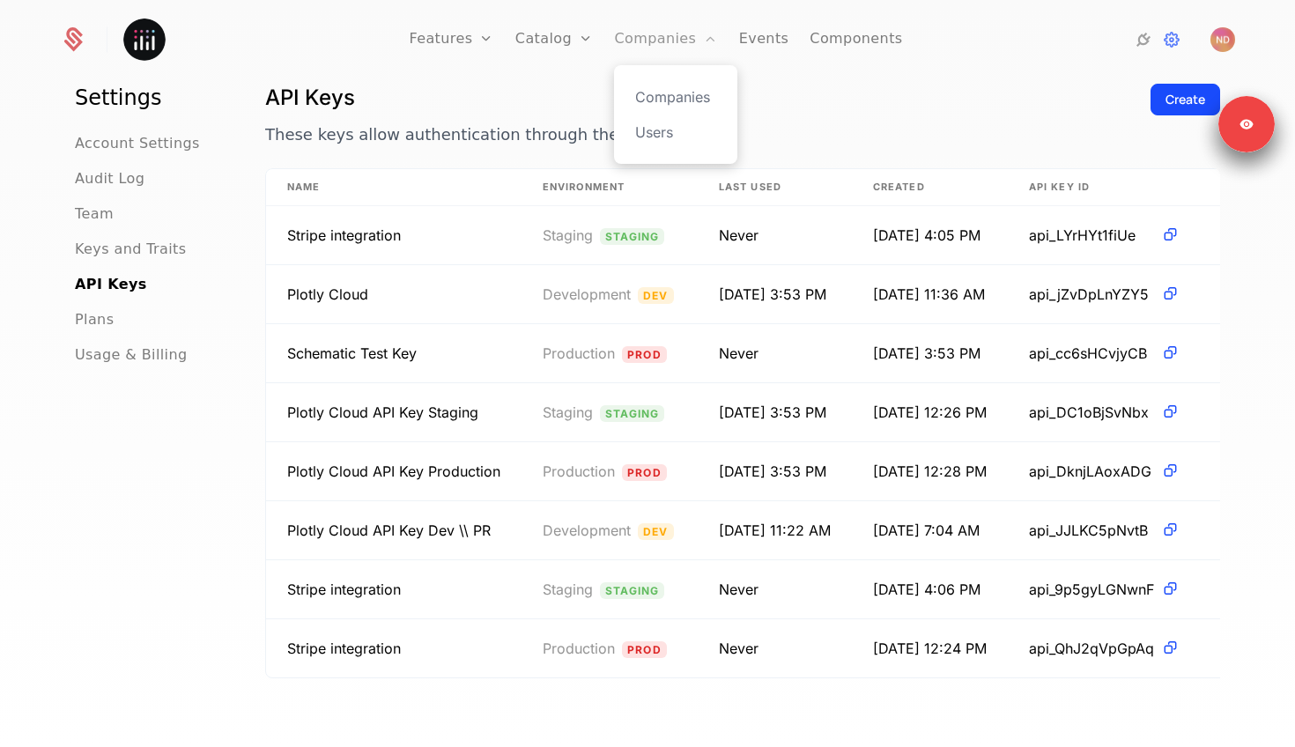
click at [639, 48] on link "Companies" at bounding box center [665, 39] width 103 height 79
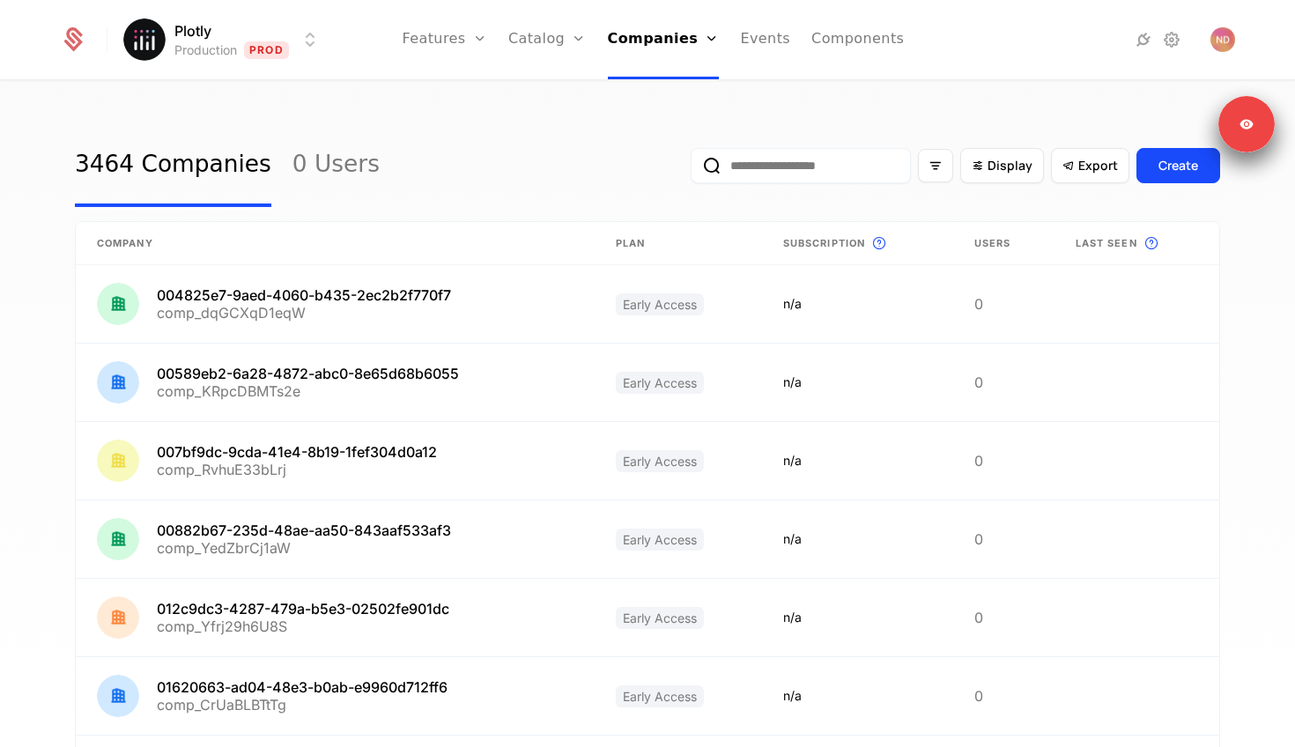
click at [732, 166] on input "email" at bounding box center [800, 165] width 220 height 35
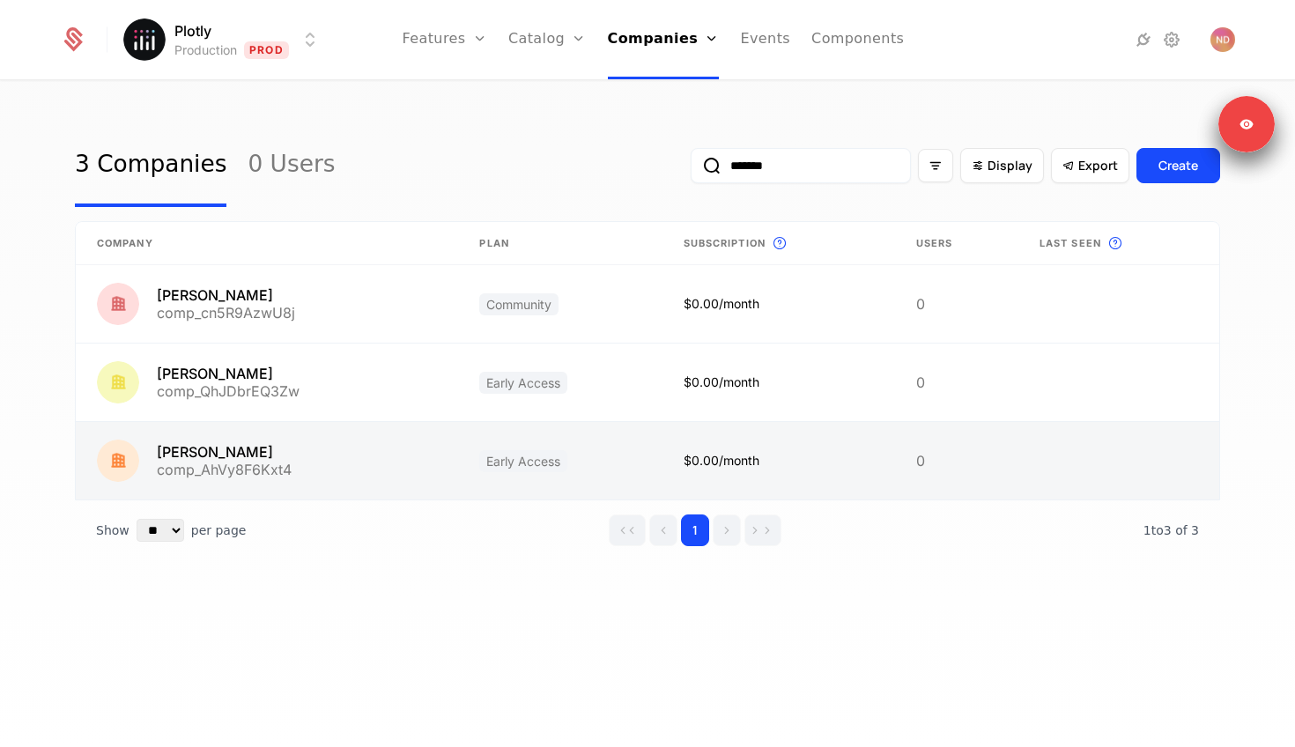
type input "*******"
click at [252, 447] on link at bounding box center [267, 461] width 382 height 78
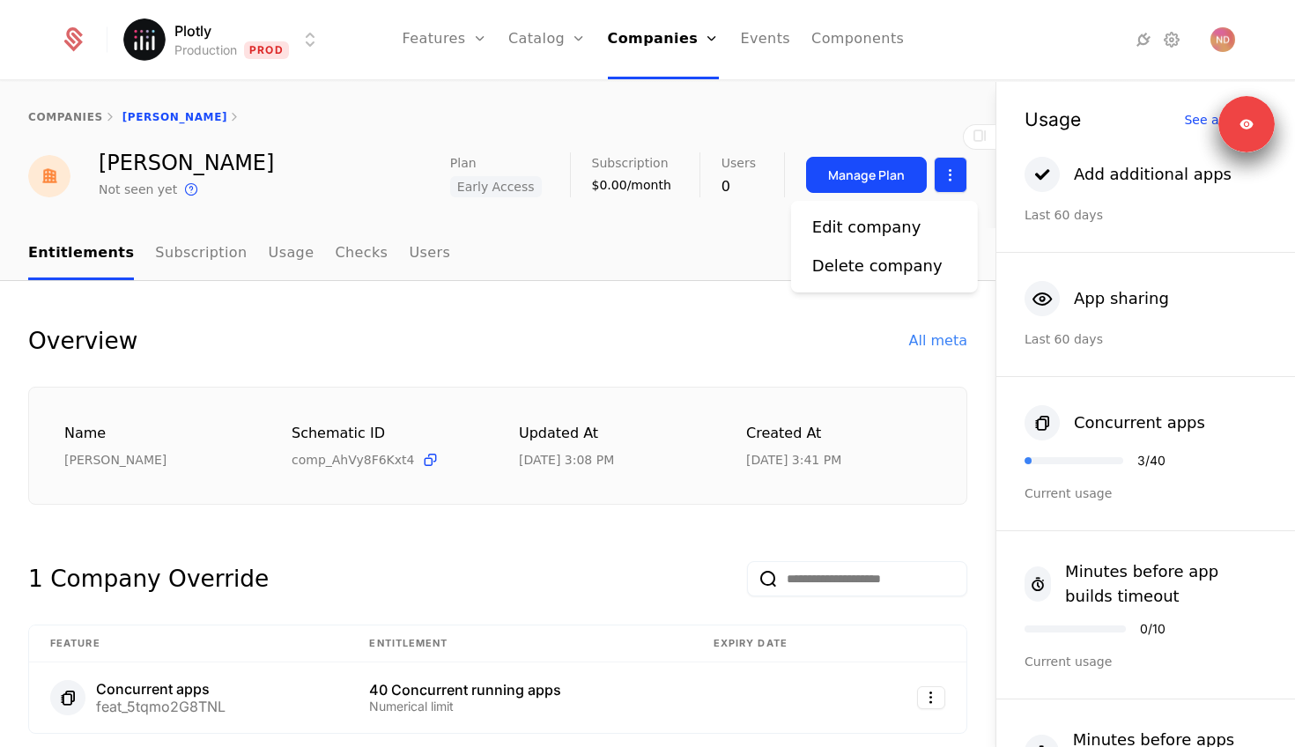
click at [942, 168] on html "Plotly Production Prod Features Features Flags Catalog Plans Add Ons Configurat…" at bounding box center [647, 373] width 1295 height 747
click at [823, 239] on div "Edit company" at bounding box center [866, 227] width 109 height 25
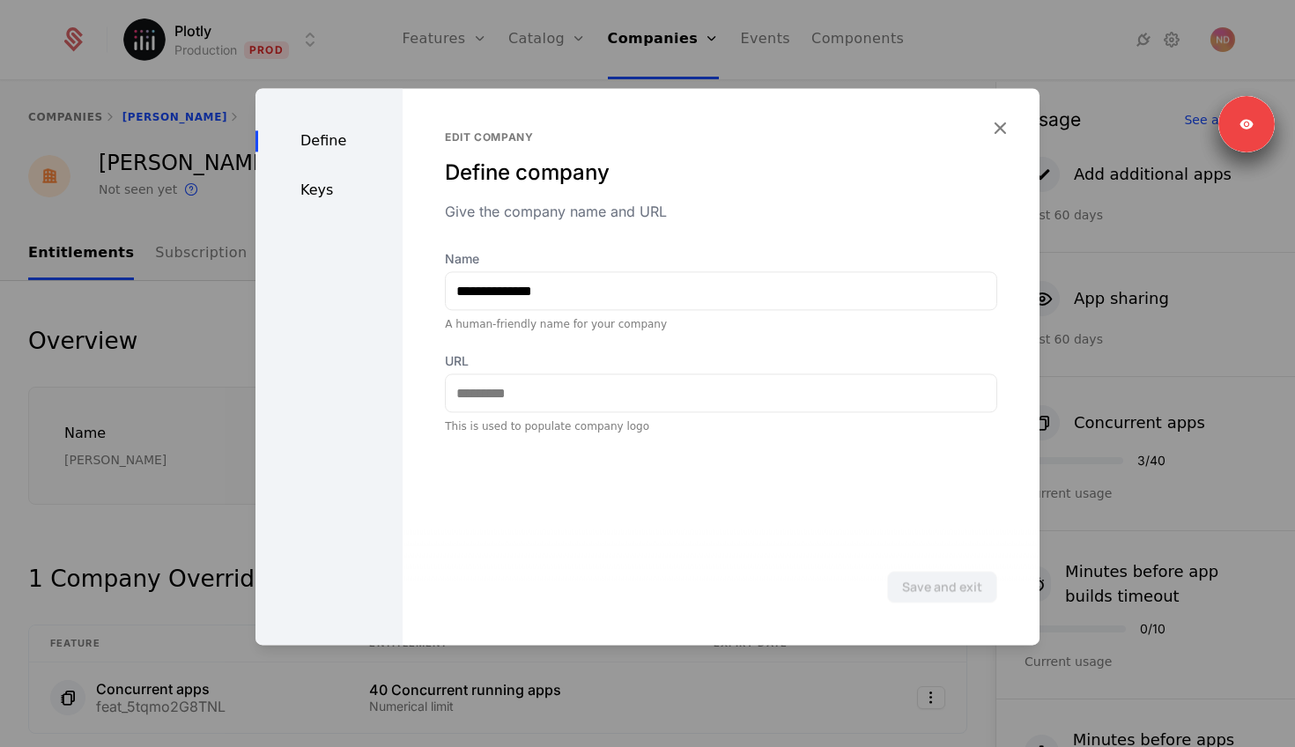
click at [318, 185] on div "Keys" at bounding box center [328, 190] width 147 height 21
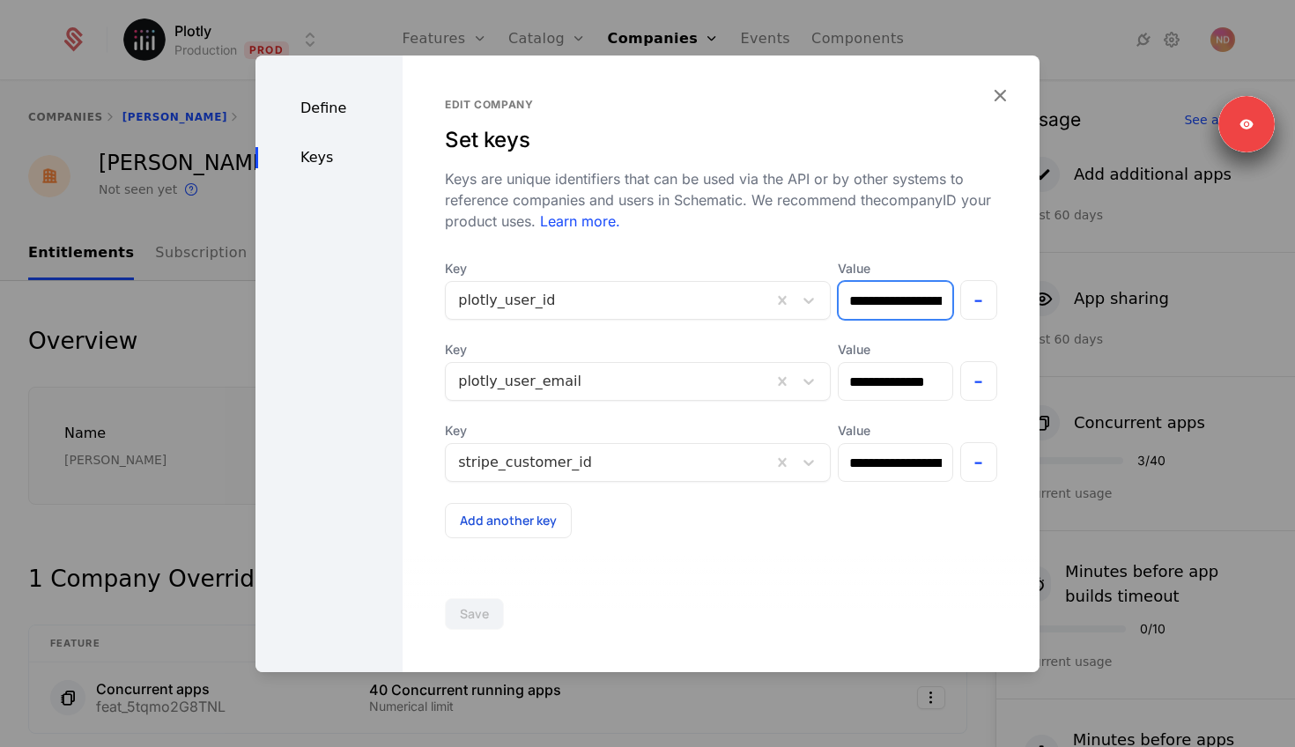
click at [882, 305] on input "**********" at bounding box center [894, 300] width 113 height 37
click at [927, 308] on input "**********" at bounding box center [894, 300] width 113 height 37
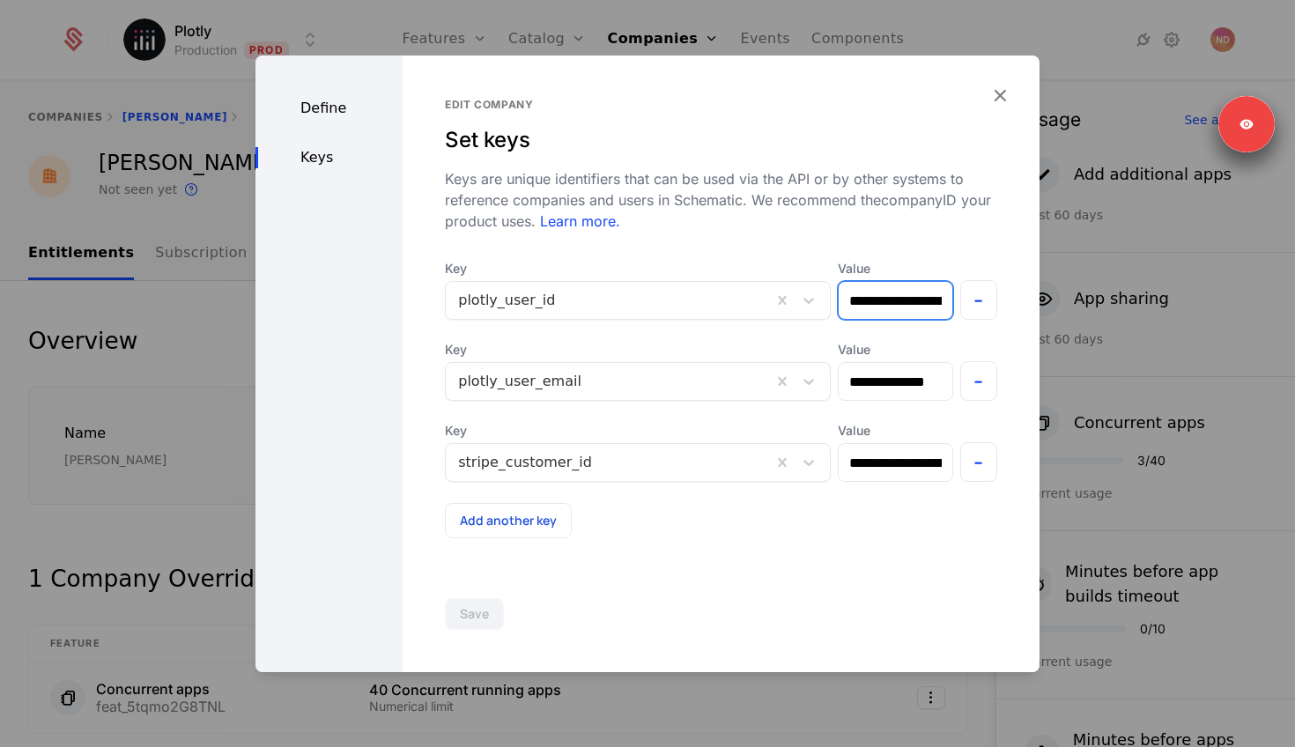
click at [927, 308] on input "**********" at bounding box center [894, 300] width 113 height 37
click at [865, 243] on div "**********" at bounding box center [721, 318] width 552 height 440
click at [978, 96] on div "**********" at bounding box center [720, 363] width 637 height 616
click at [992, 96] on icon "button" at bounding box center [999, 95] width 23 height 23
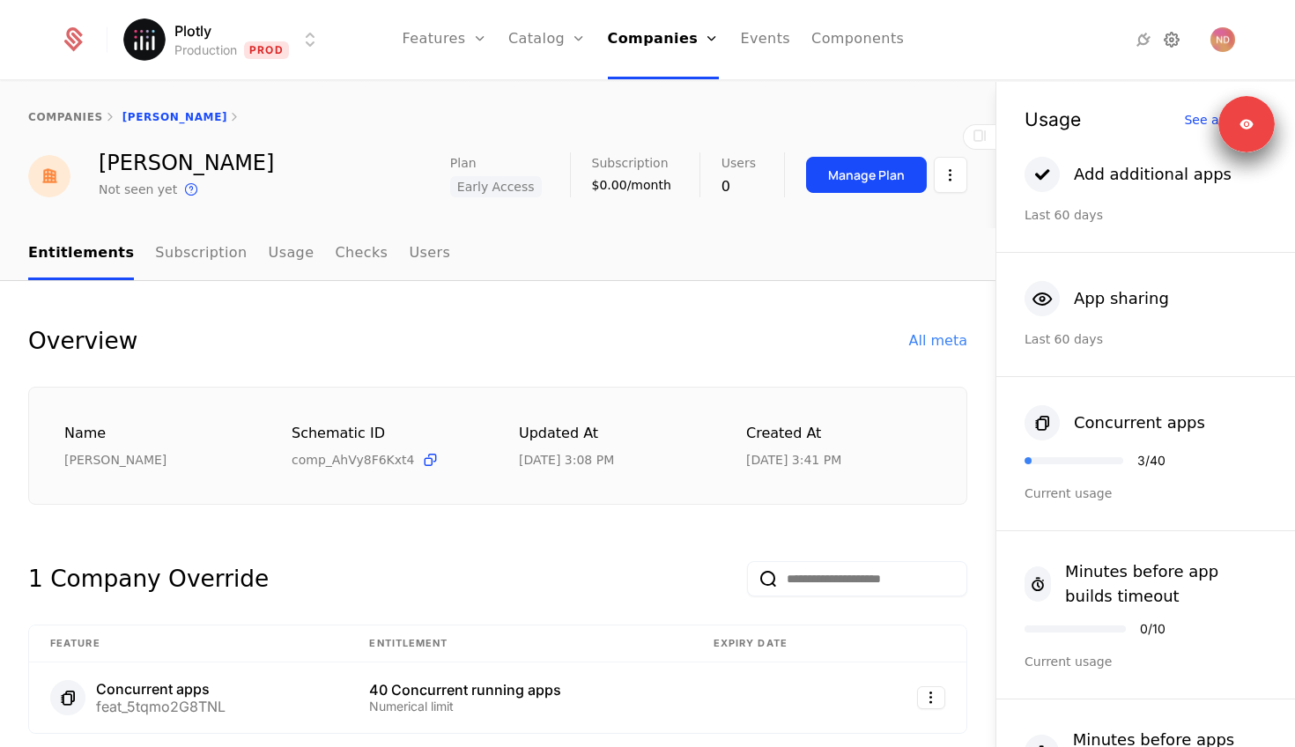
click at [1163, 46] on icon at bounding box center [1171, 39] width 21 height 21
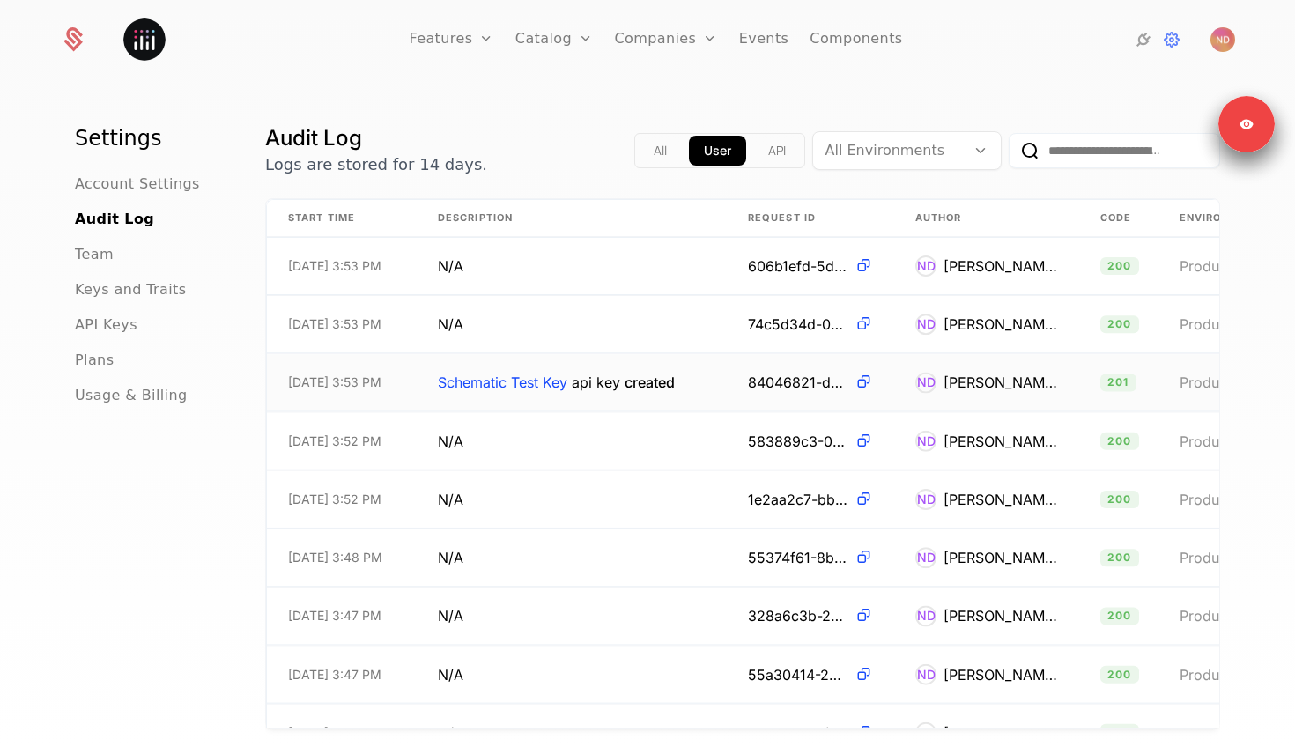
click at [572, 388] on span "Schematic Test Key api key created" at bounding box center [556, 382] width 237 height 21
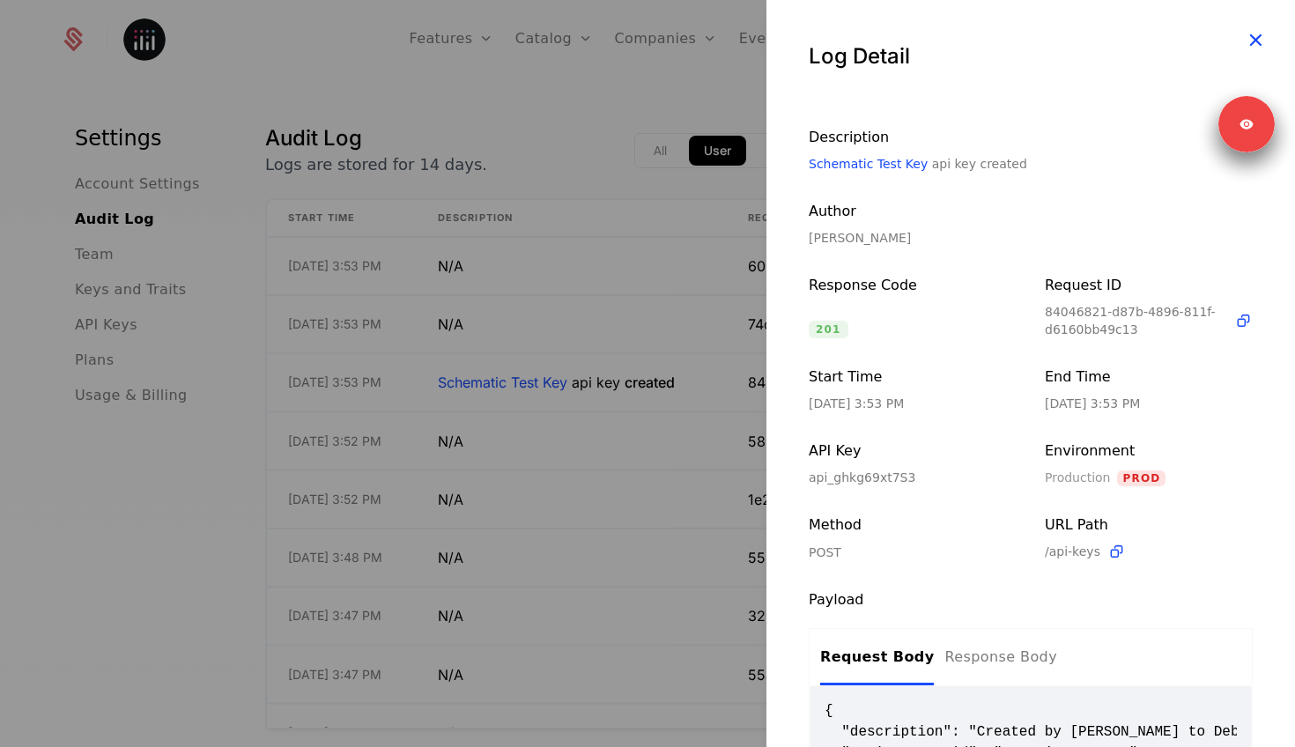
click at [1256, 42] on icon "button" at bounding box center [1255, 39] width 23 height 23
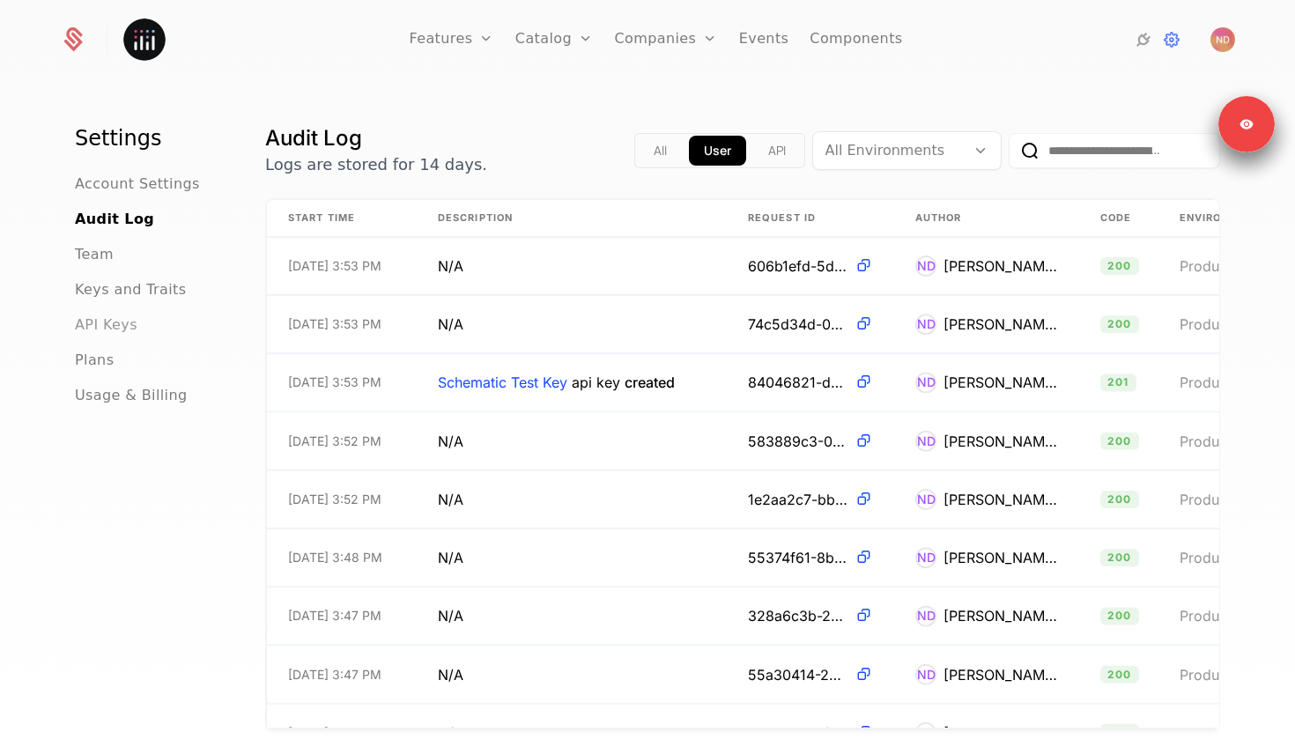
click at [119, 319] on span "API Keys" at bounding box center [106, 324] width 63 height 21
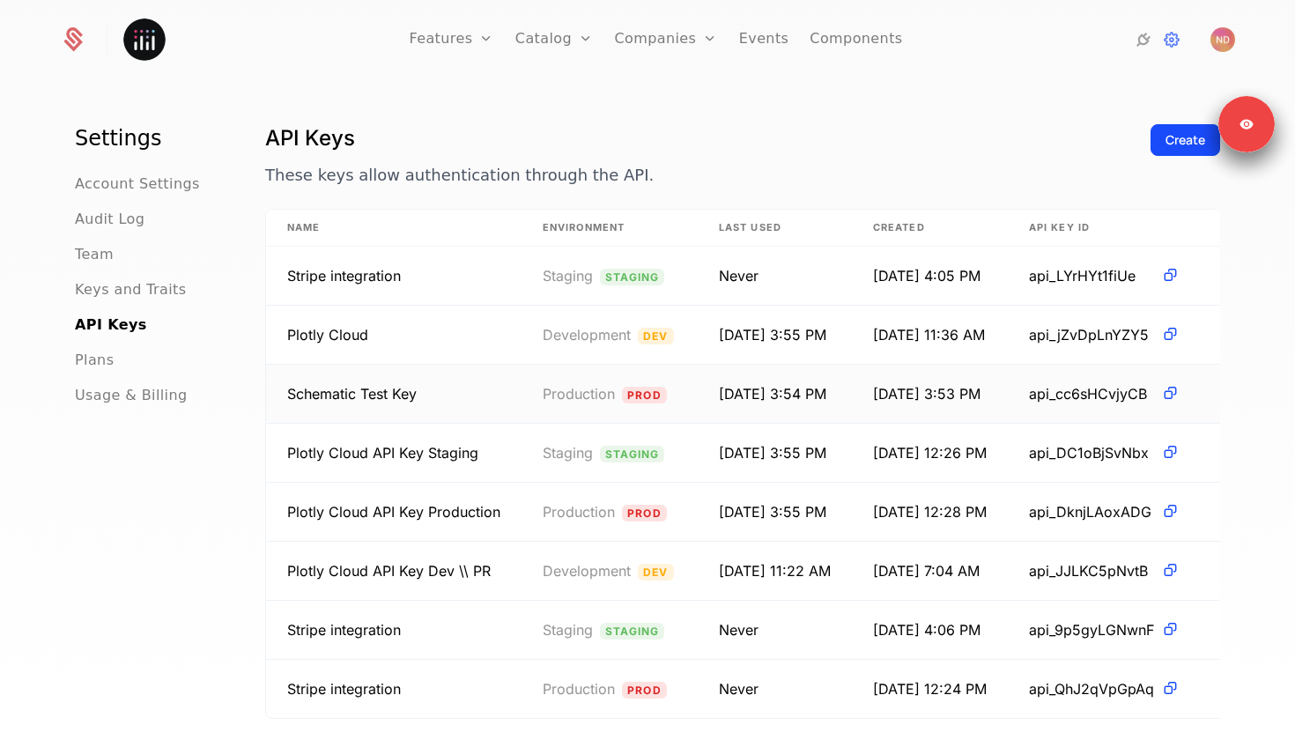
scroll to position [41, 0]
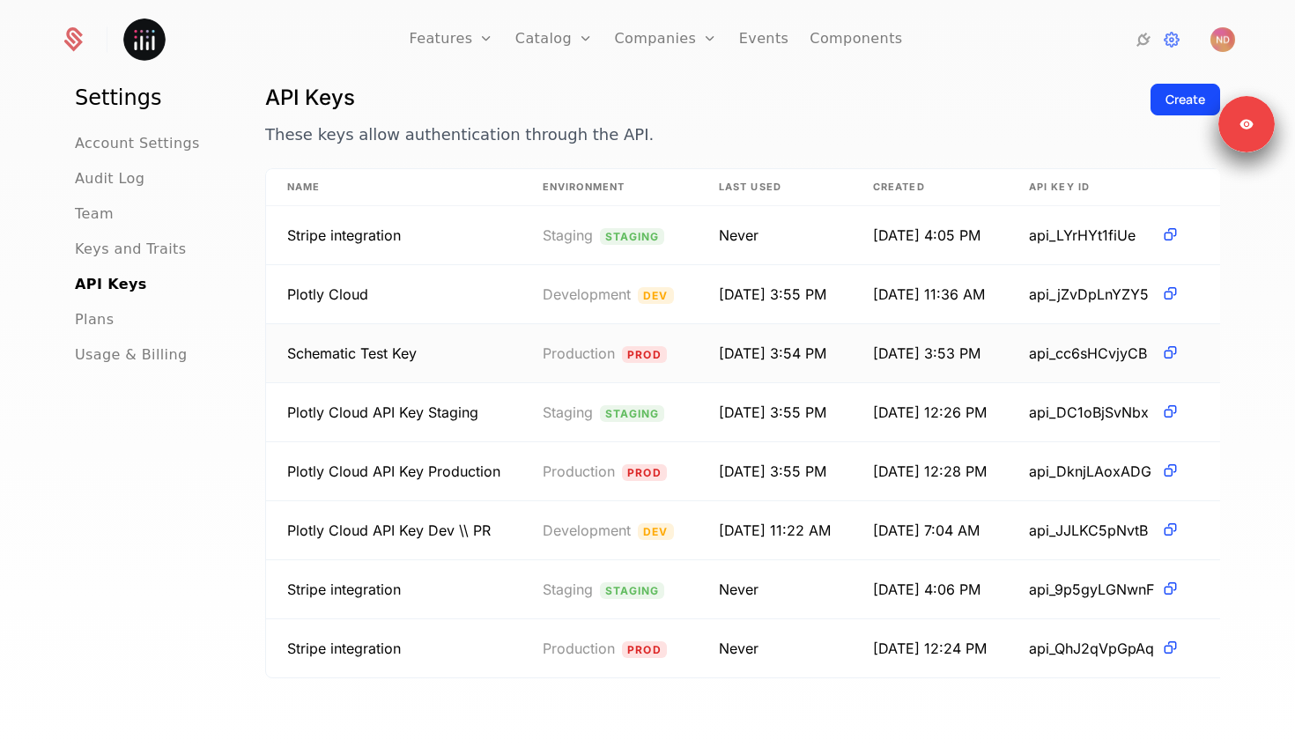
click at [373, 346] on span "Schematic Test Key" at bounding box center [351, 353] width 129 height 18
click at [1106, 356] on span "api_cc6sHCvjyCB" at bounding box center [1091, 353] width 125 height 21
click at [387, 356] on span "Schematic Test Key" at bounding box center [351, 353] width 129 height 18
click at [1178, 352] on icon at bounding box center [1170, 352] width 18 height 18
click at [1008, 348] on td "8/11/25, 3:53 PM" at bounding box center [930, 353] width 156 height 59
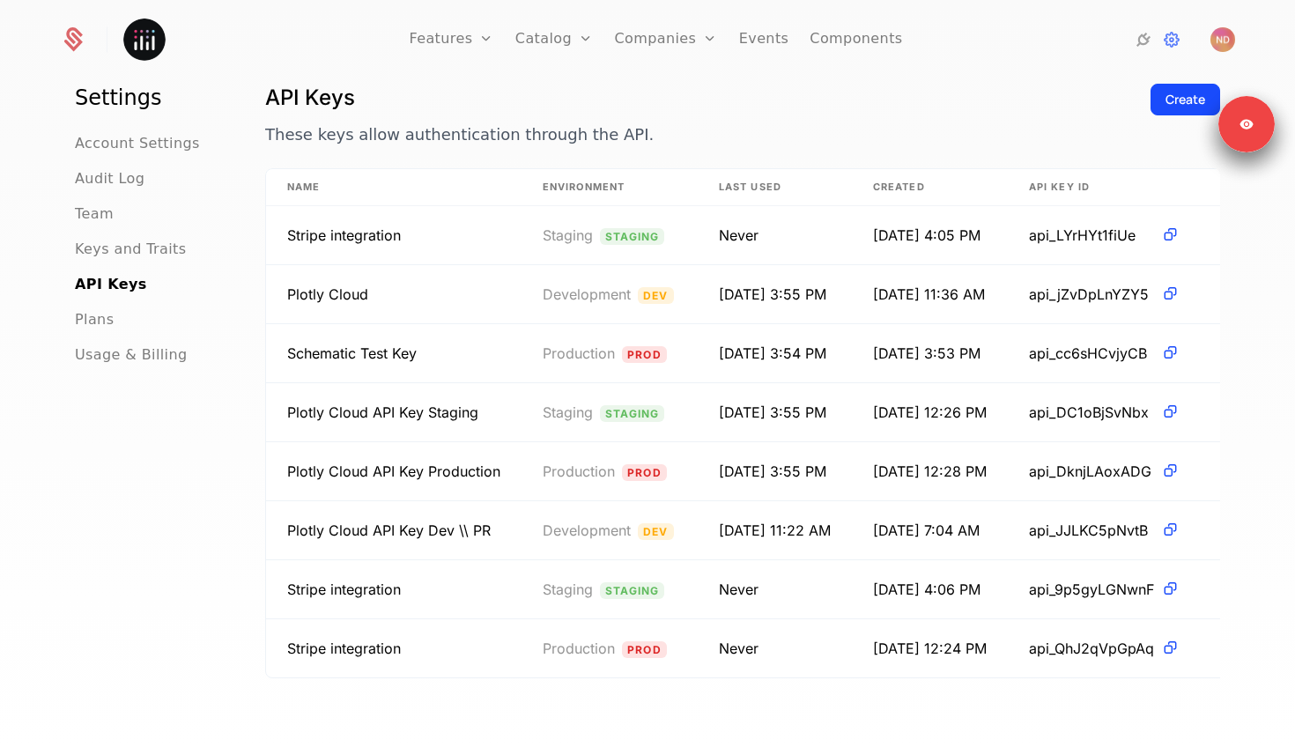
click at [679, 129] on p "These keys allow authentication through the API." at bounding box center [700, 134] width 871 height 25
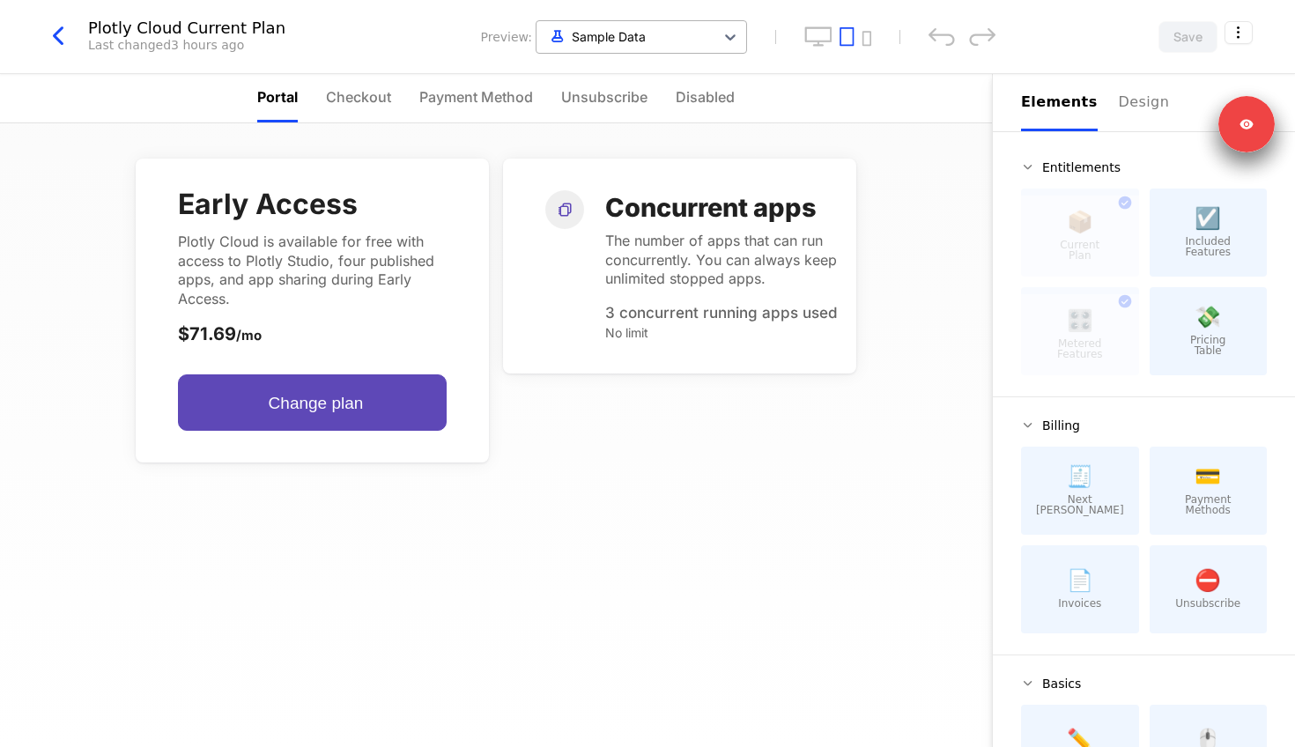
click at [600, 28] on div at bounding box center [625, 37] width 160 height 22
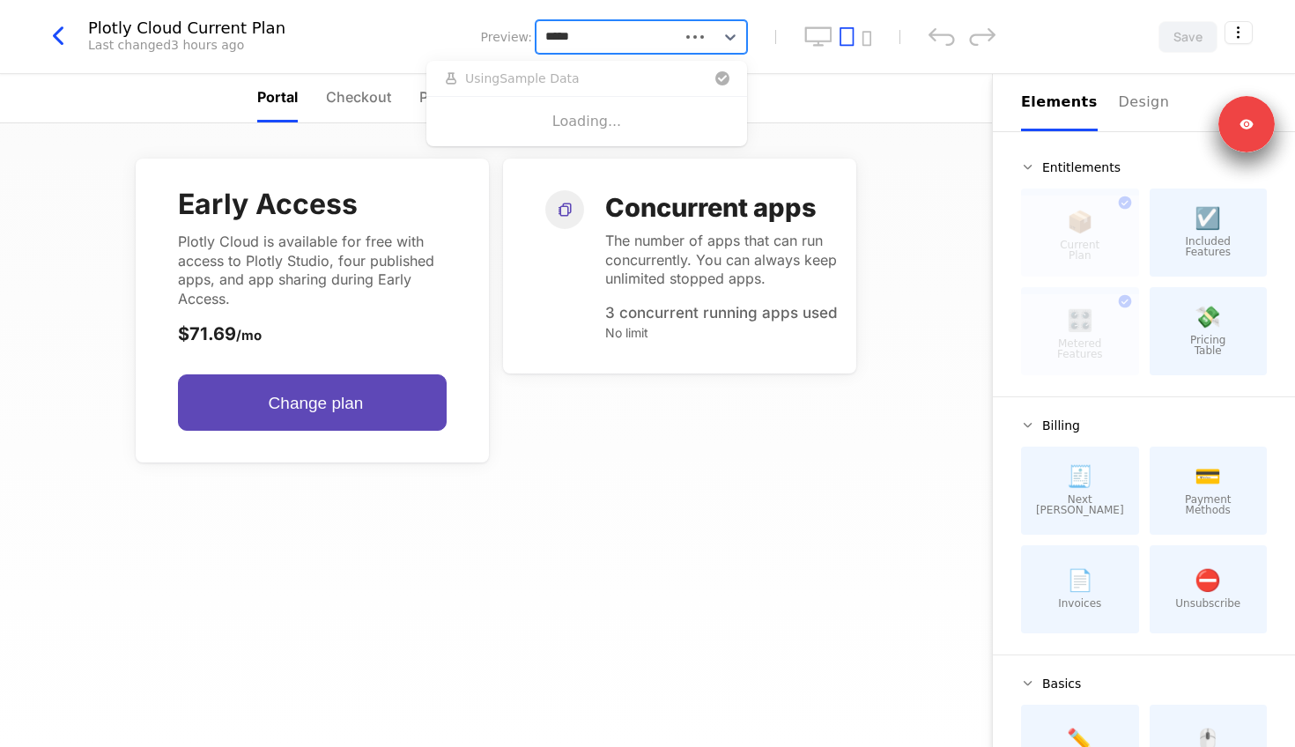
type input "******"
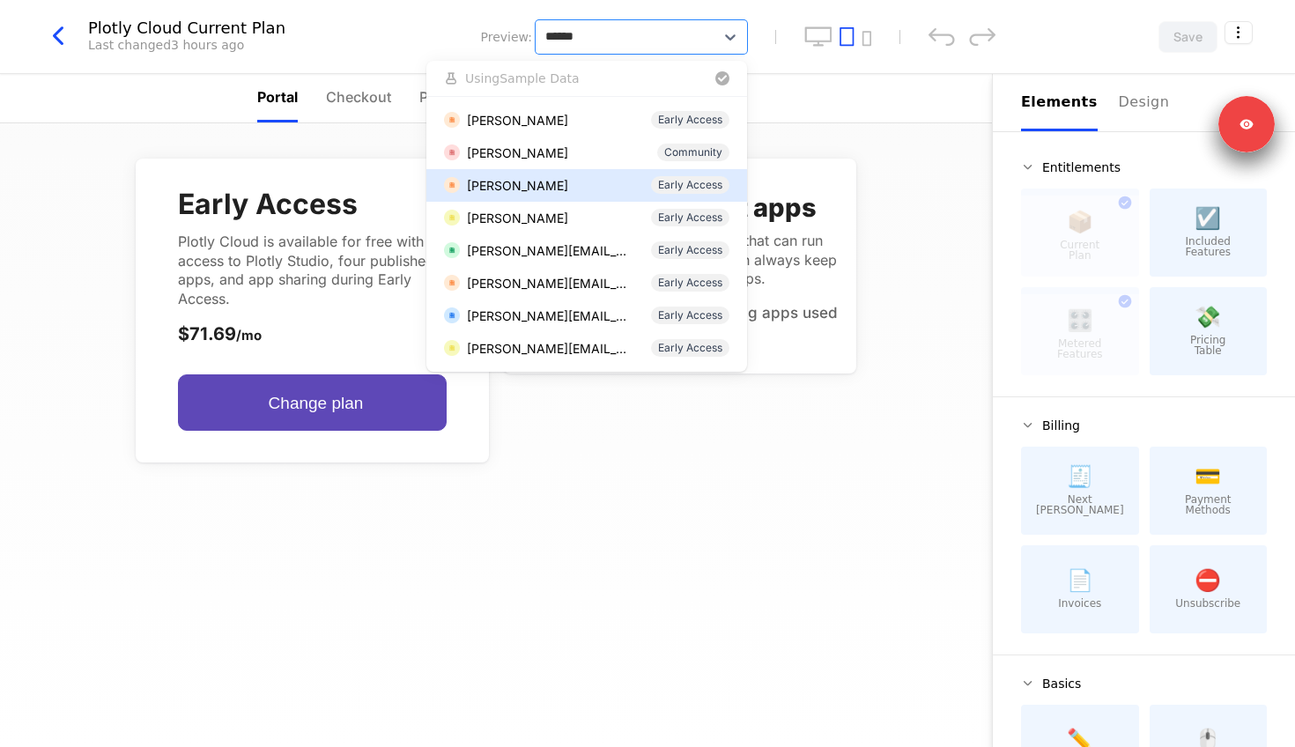
click at [581, 181] on div "Nathan Drezner Early Access" at bounding box center [586, 185] width 285 height 18
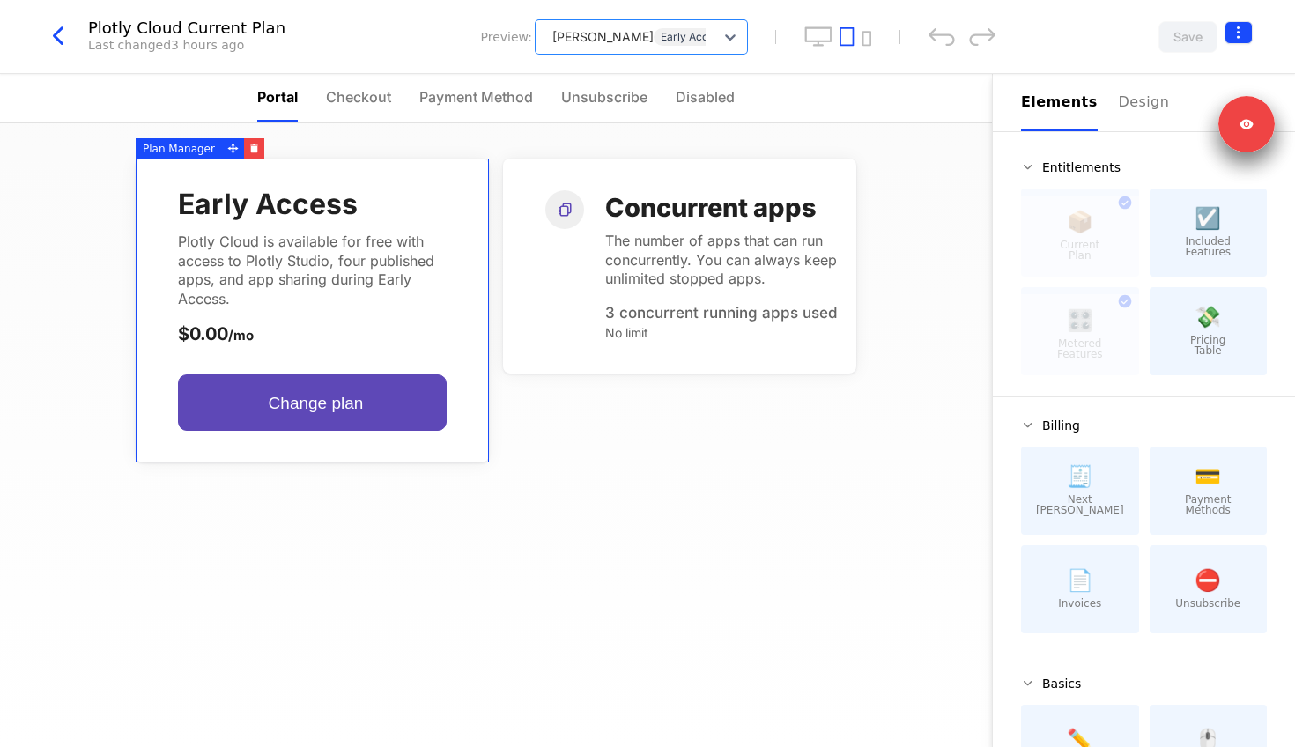
click at [1239, 31] on html "Plotly Production Prod Features Features Flags Catalog Plans Add Ons Configurat…" at bounding box center [647, 373] width 1295 height 747
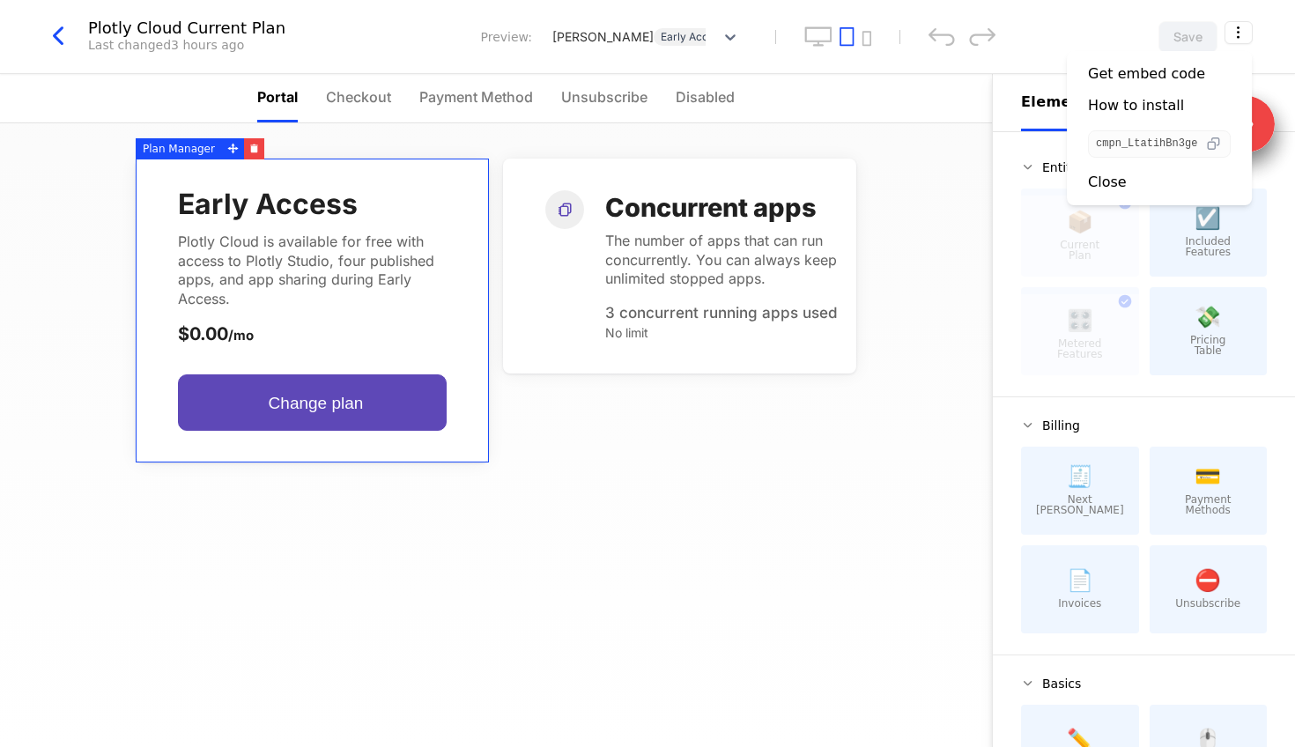
click at [1211, 149] on icon "button" at bounding box center [1213, 144] width 18 height 18
click at [105, 193] on html "Plotly Production Prod Features Features Flags Catalog Plans Add Ons Configurat…" at bounding box center [647, 373] width 1295 height 747
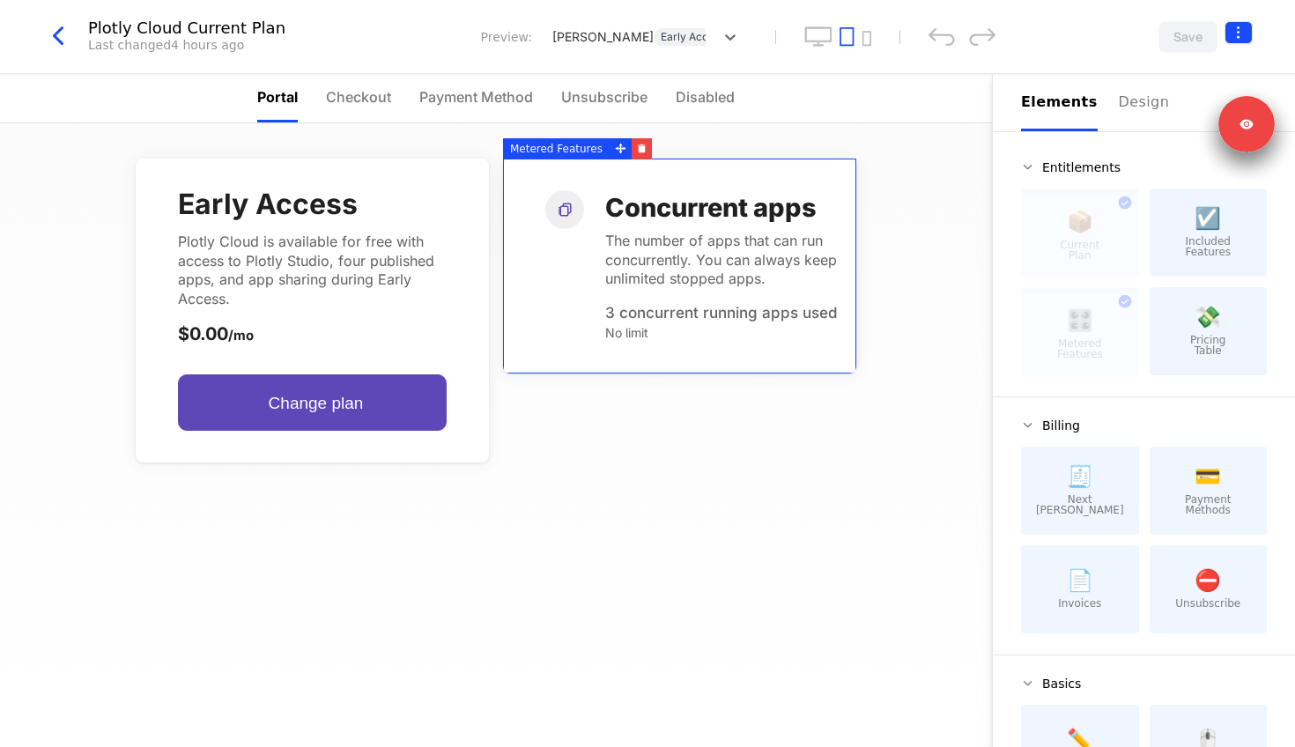
click at [1237, 37] on html "Plotly Production Prod Features Features Flags Catalog Plans Add Ons Configurat…" at bounding box center [647, 373] width 1295 height 747
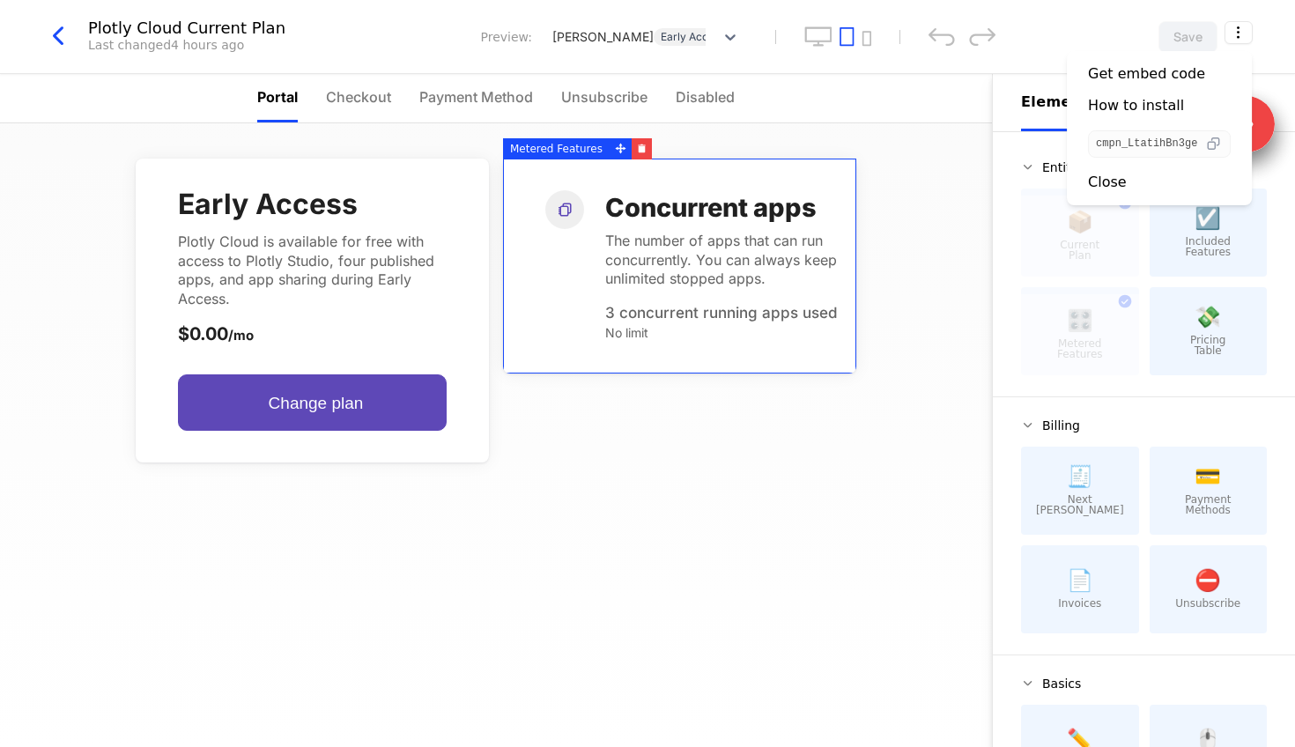
click at [1221, 149] on icon "button" at bounding box center [1213, 144] width 18 height 18
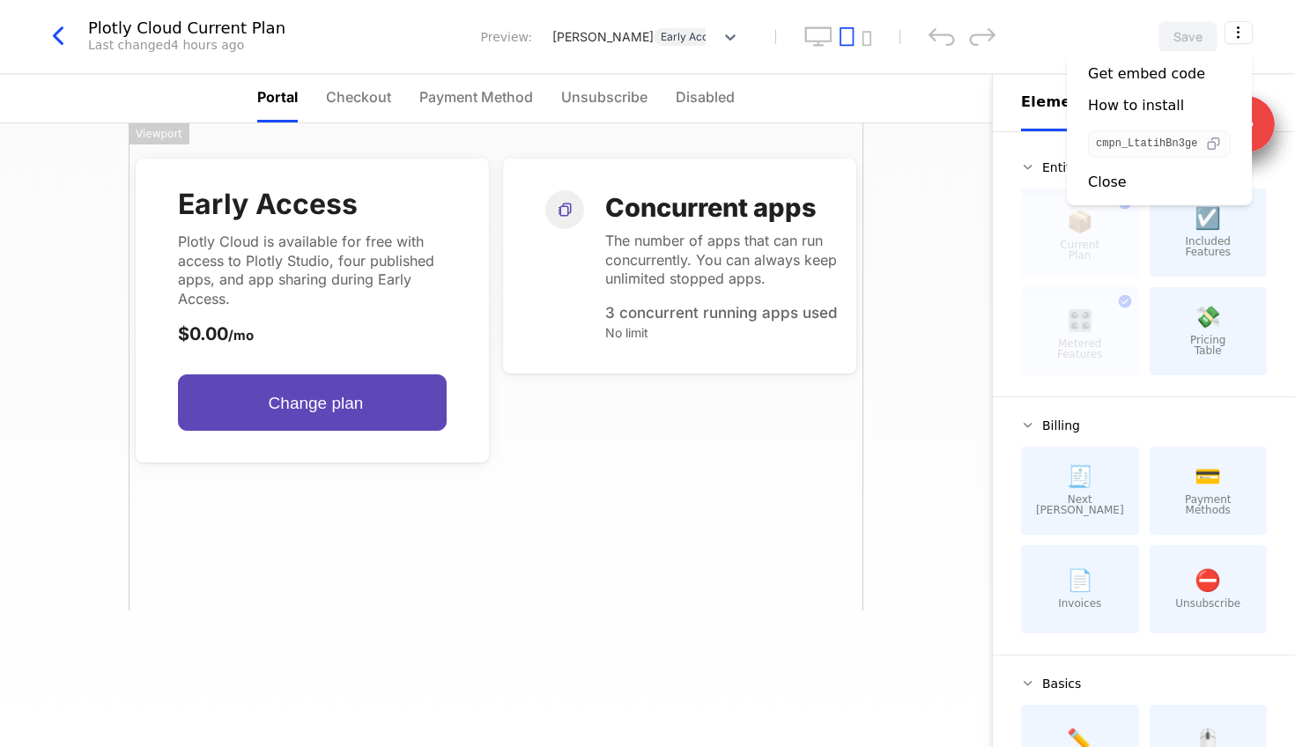
click at [1204, 147] on icon "button" at bounding box center [1213, 144] width 18 height 18
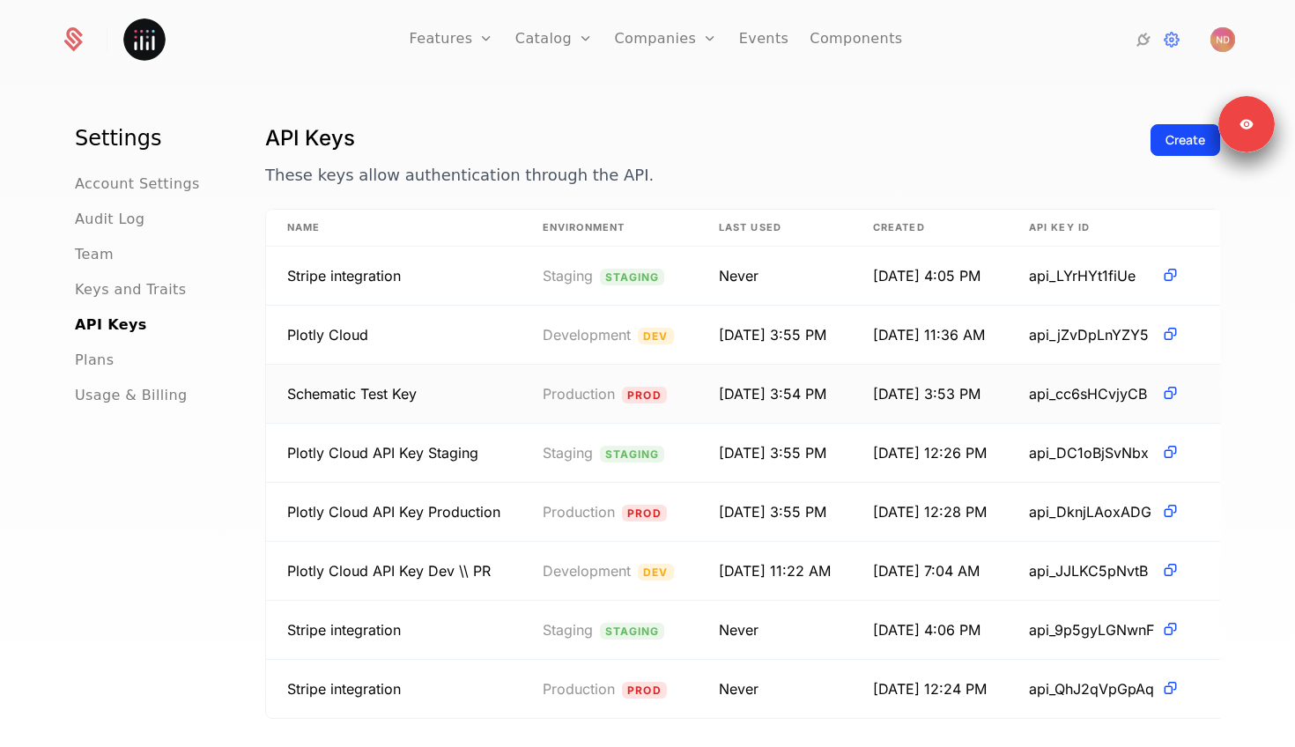
click at [374, 404] on td "Schematic Test Key" at bounding box center [393, 394] width 255 height 59
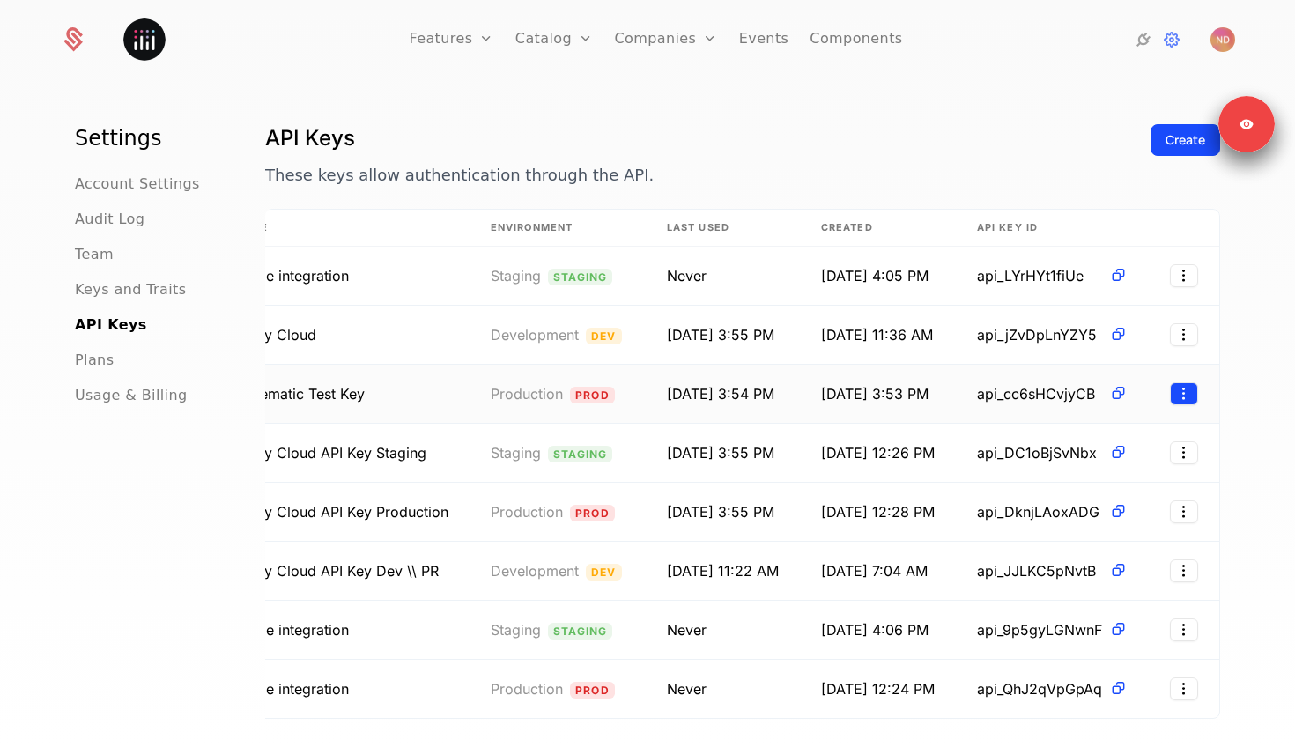
click at [1184, 388] on html "Features Features Flags Catalog Plans Add Ons Configuration Companies Companies…" at bounding box center [647, 373] width 1295 height 747
click at [1067, 485] on div "Revoke" at bounding box center [1072, 478] width 57 height 25
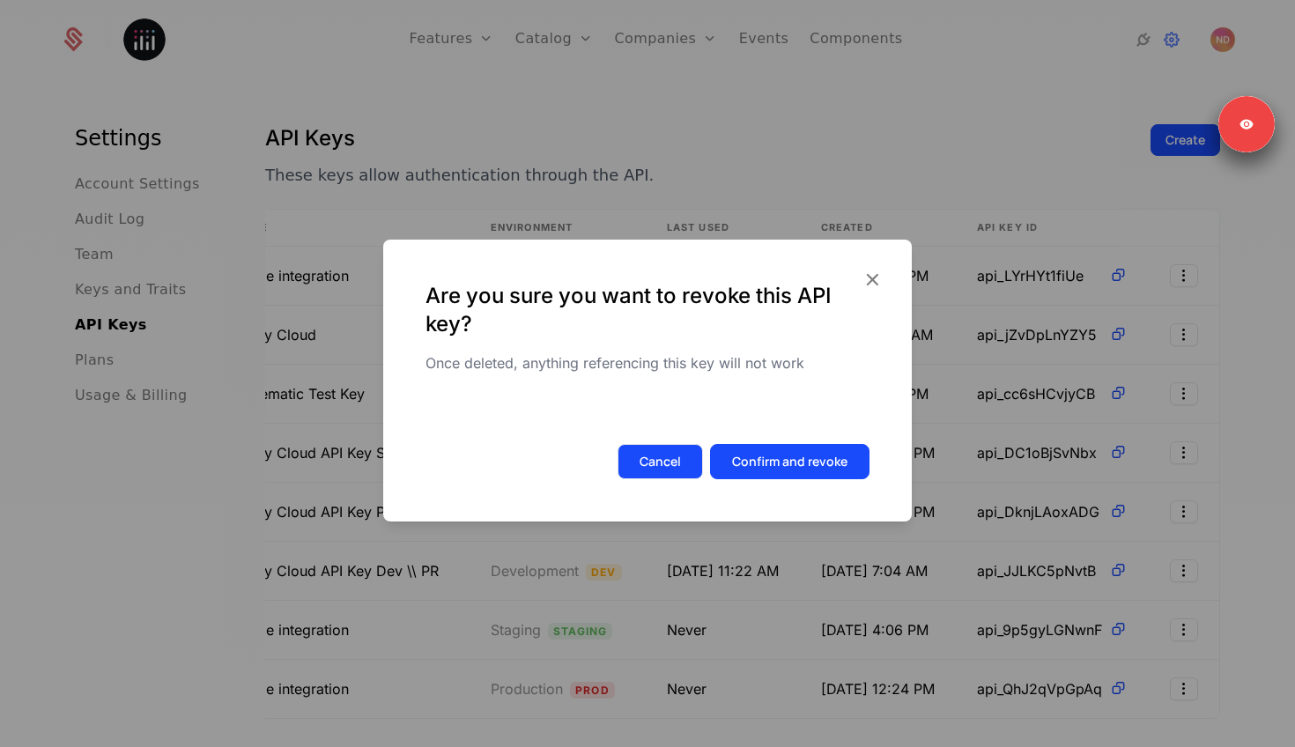
click at [652, 453] on button "Cancel" at bounding box center [659, 461] width 85 height 35
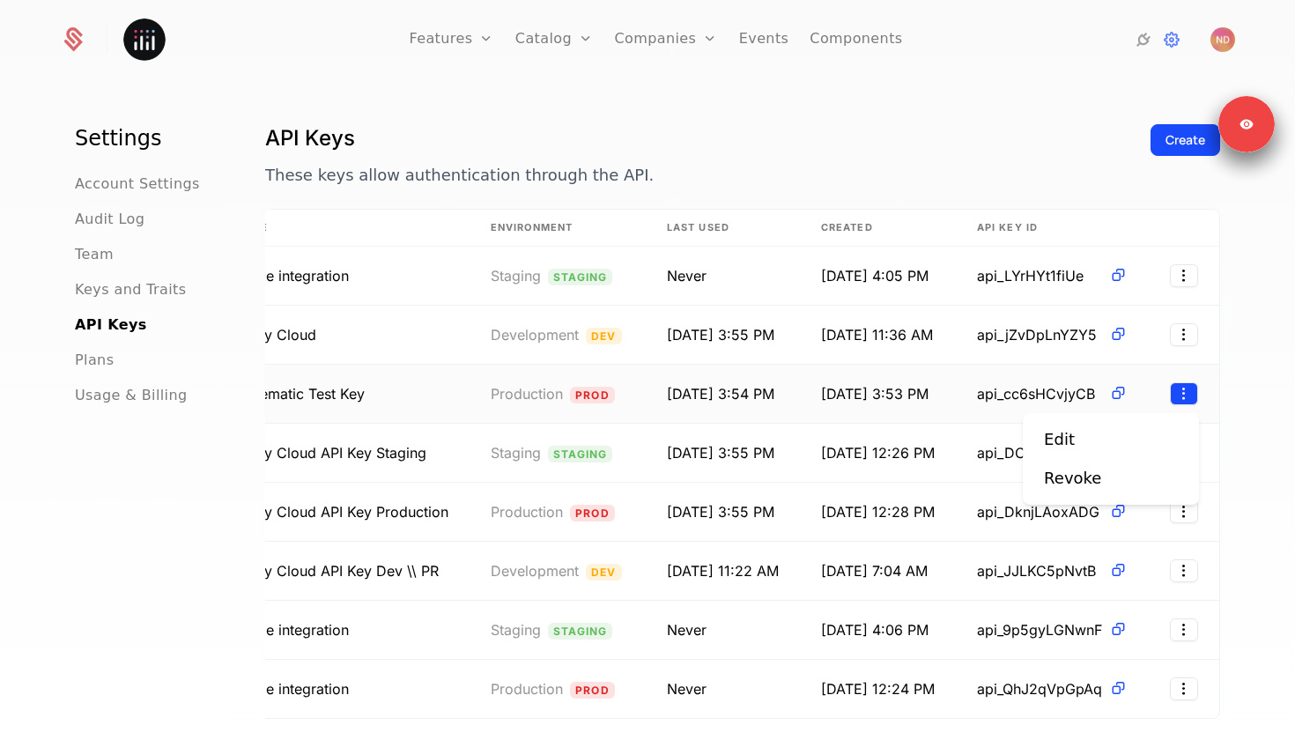
click at [1182, 392] on html "Features Features Flags Catalog Plans Add Ons Configuration Companies Companies…" at bounding box center [647, 373] width 1295 height 747
click at [1111, 473] on div "Revoke" at bounding box center [1111, 478] width 134 height 25
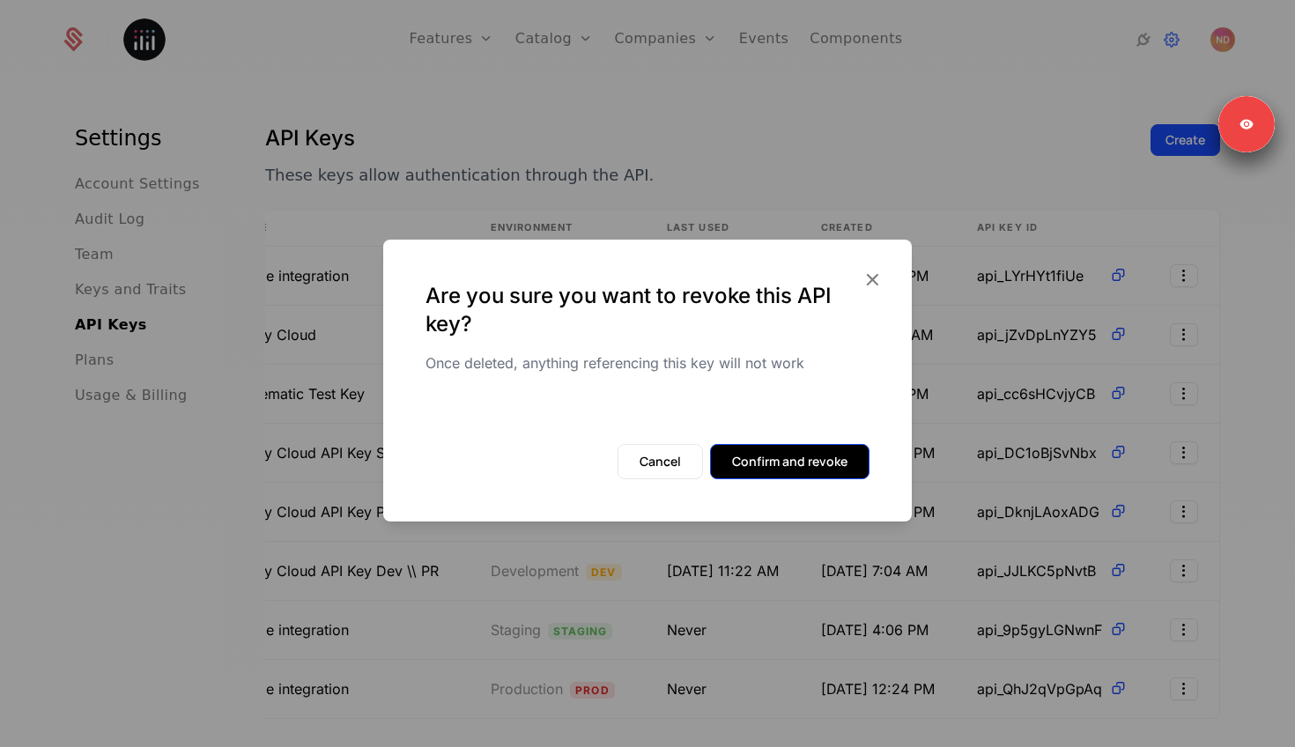
click at [797, 460] on button "Confirm and revoke" at bounding box center [789, 461] width 159 height 35
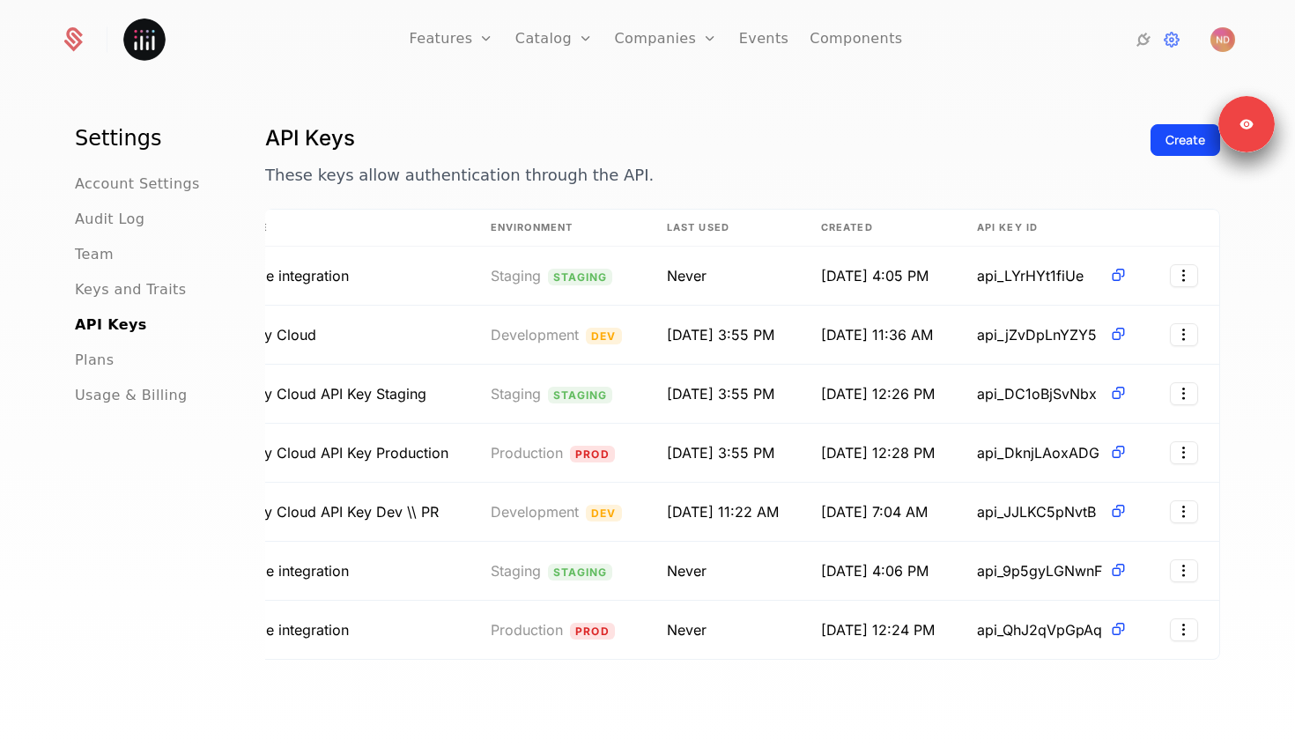
click at [1177, 169] on div "Create" at bounding box center [1185, 166] width 70 height 85
click at [1177, 149] on div "Create" at bounding box center [1185, 140] width 40 height 18
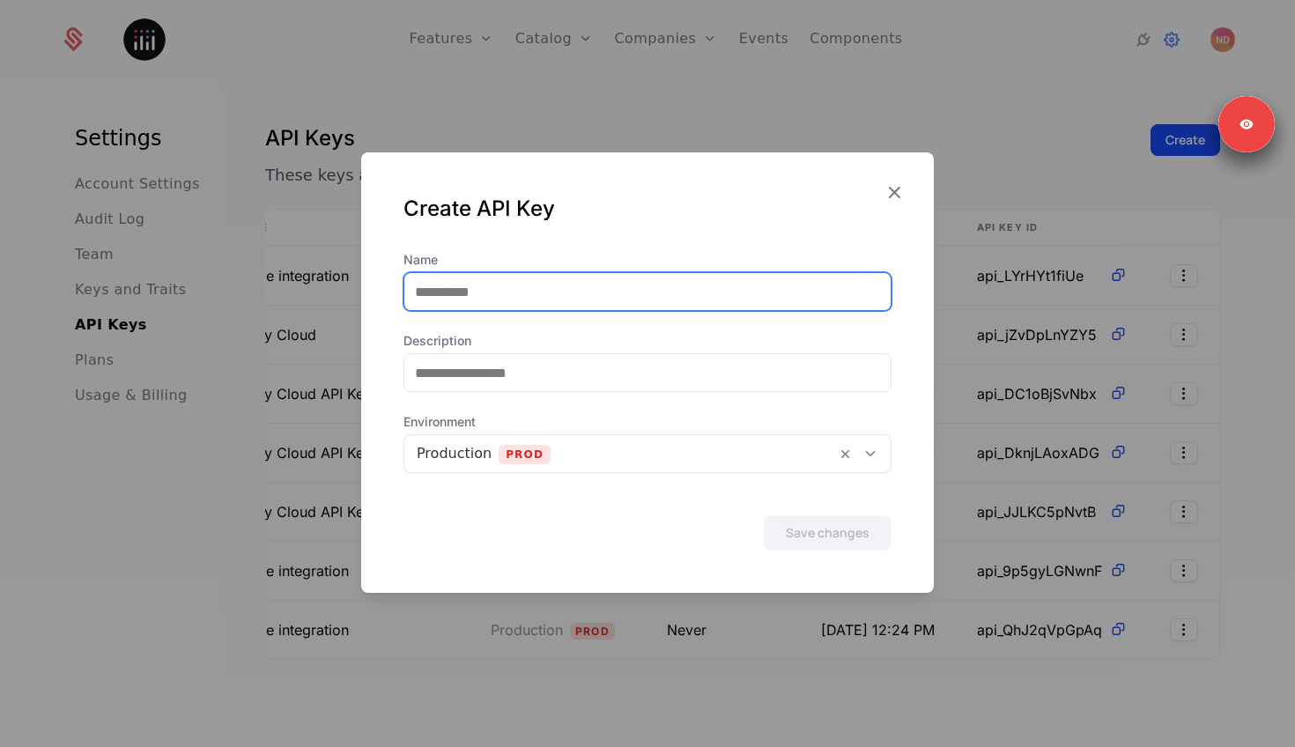
click at [599, 294] on input "Name" at bounding box center [647, 291] width 486 height 37
type input "**********"
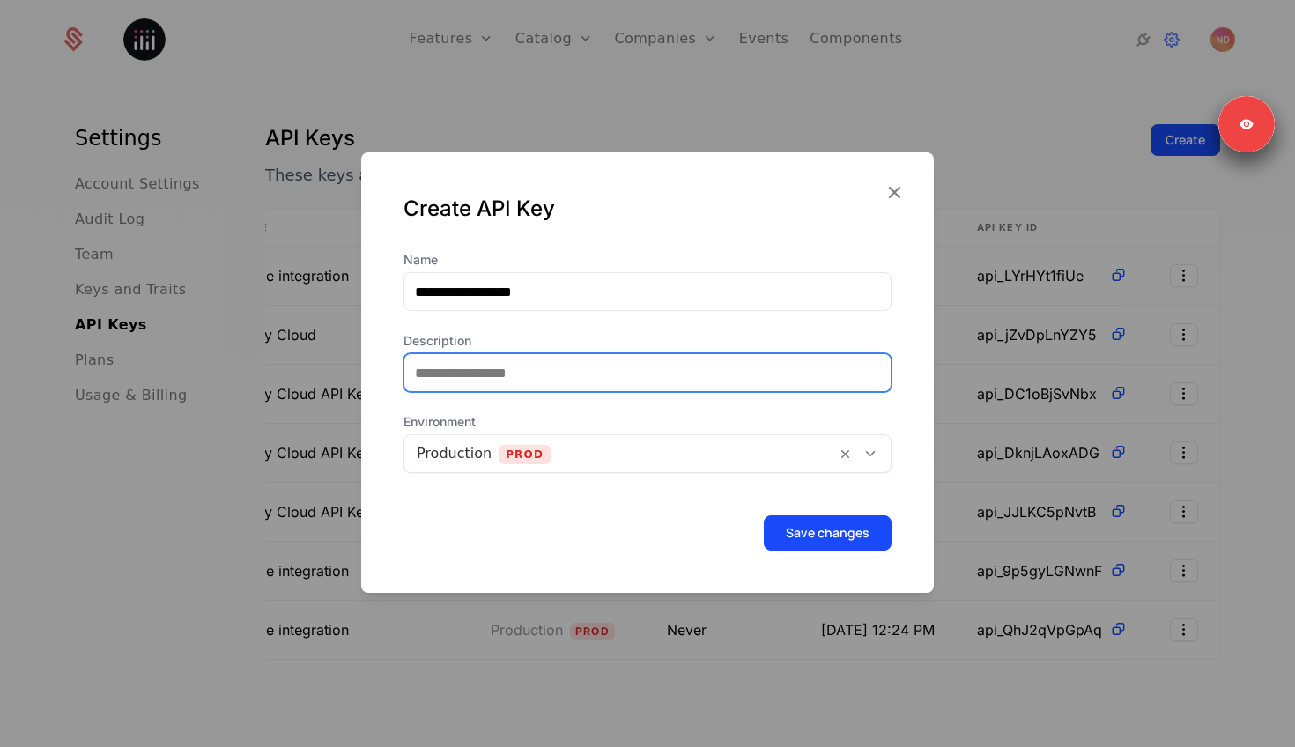
click at [536, 380] on input "Description" at bounding box center [647, 372] width 486 height 37
type input "**********"
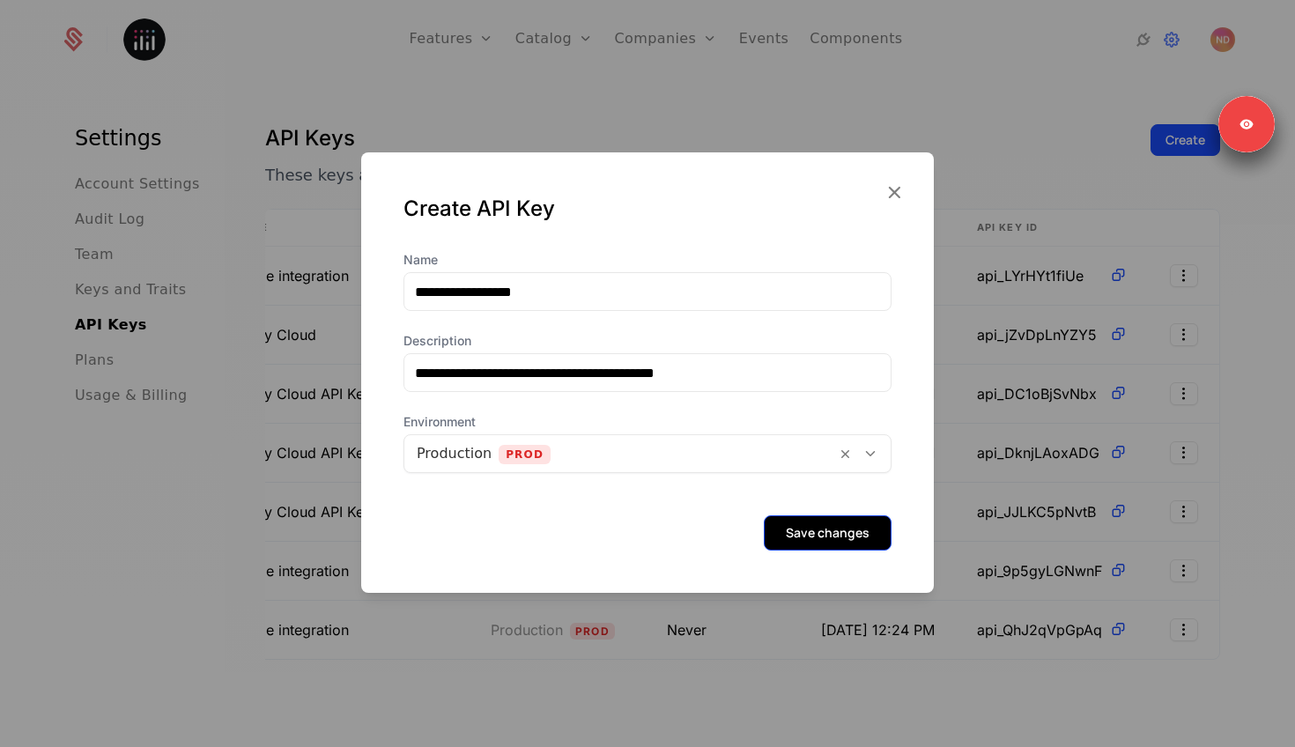
click at [839, 527] on button "Save changes" at bounding box center [828, 532] width 128 height 35
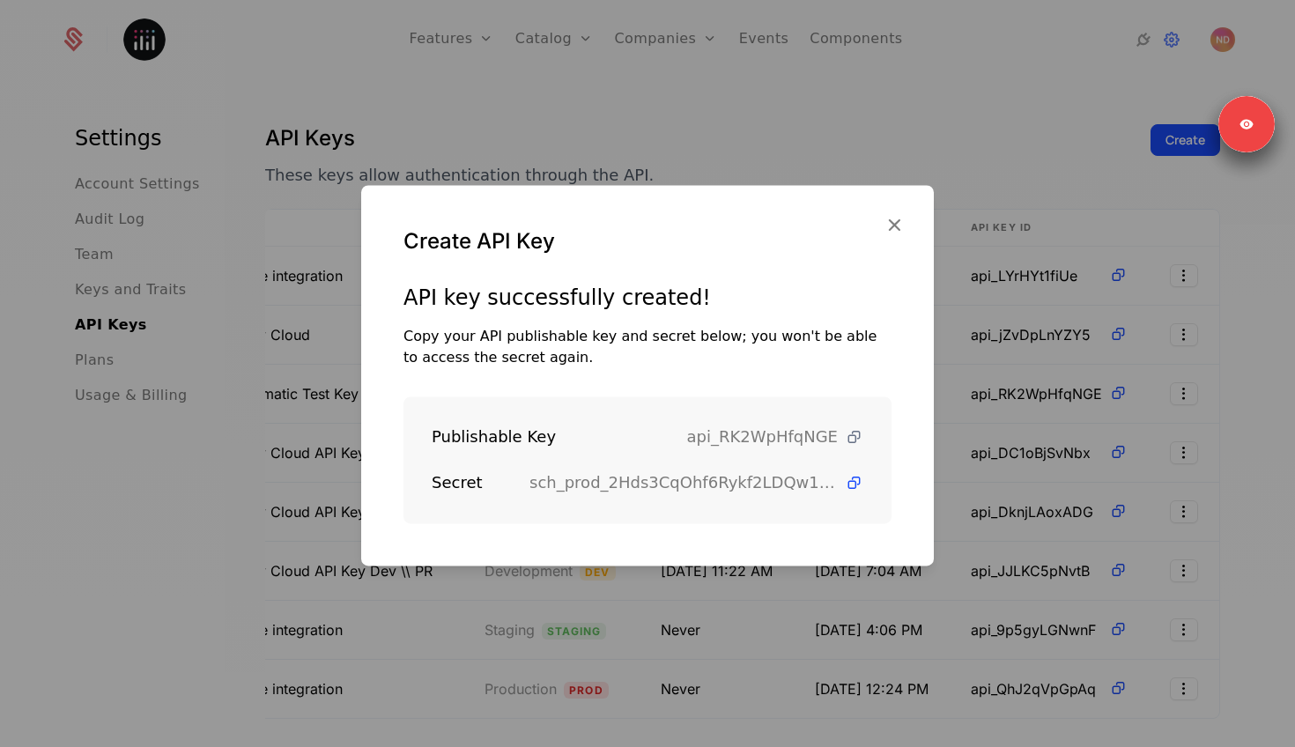
click at [852, 439] on icon at bounding box center [854, 437] width 18 height 18
click at [857, 484] on icon at bounding box center [854, 483] width 18 height 18
click at [852, 439] on icon at bounding box center [854, 437] width 18 height 18
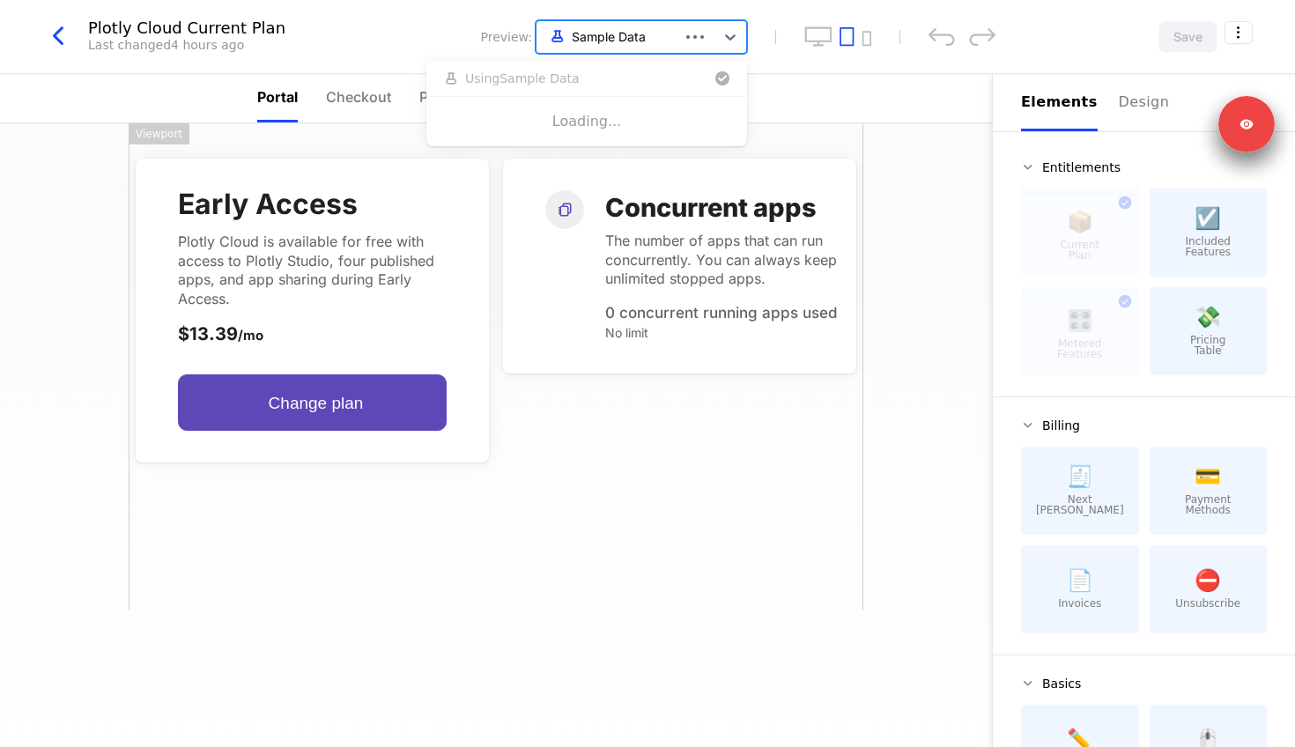
click at [587, 31] on div at bounding box center [607, 37] width 125 height 22
type input "******"
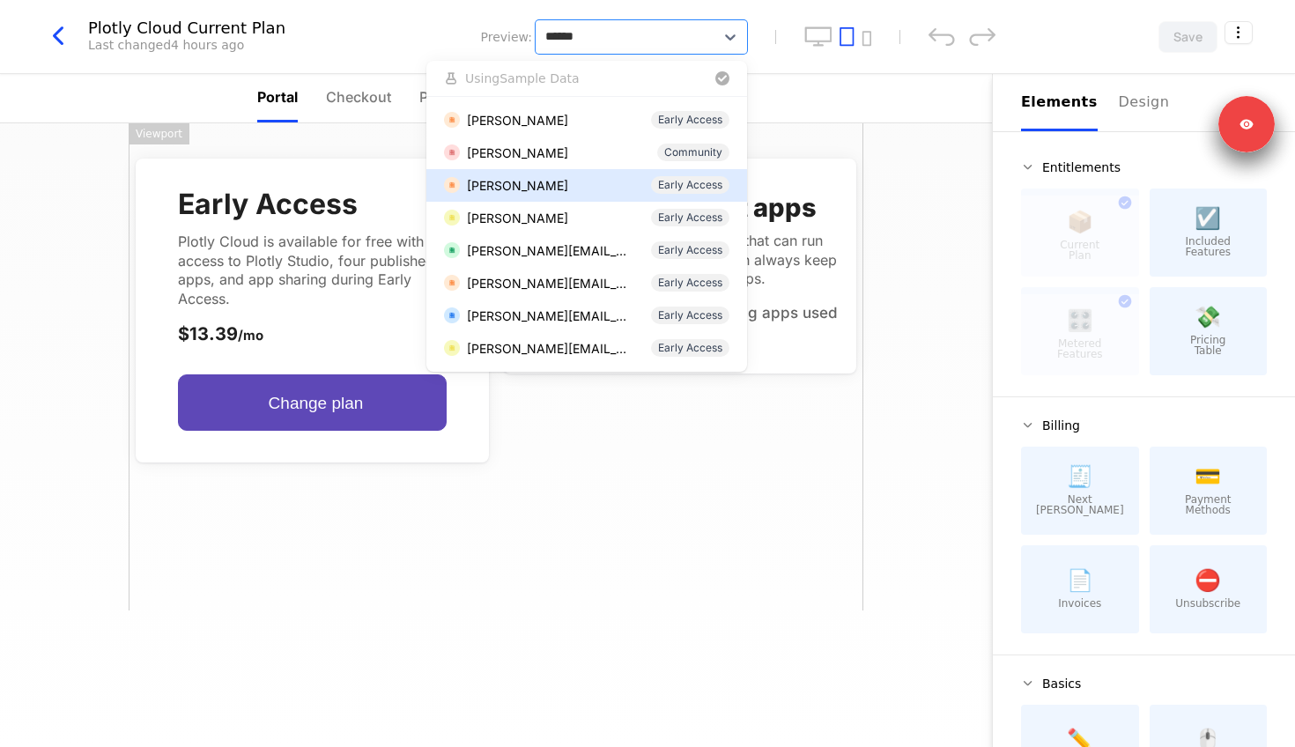
drag, startPoint x: 542, startPoint y: 120, endPoint x: 520, endPoint y: 186, distance: 69.4
click at [520, 186] on div "[PERSON_NAME] Early Access [PERSON_NAME] Community [PERSON_NAME] Early Access […" at bounding box center [586, 234] width 321 height 275
click at [520, 186] on div "[PERSON_NAME]" at bounding box center [517, 185] width 101 height 18
